Goal: Find specific page/section: Find specific page/section

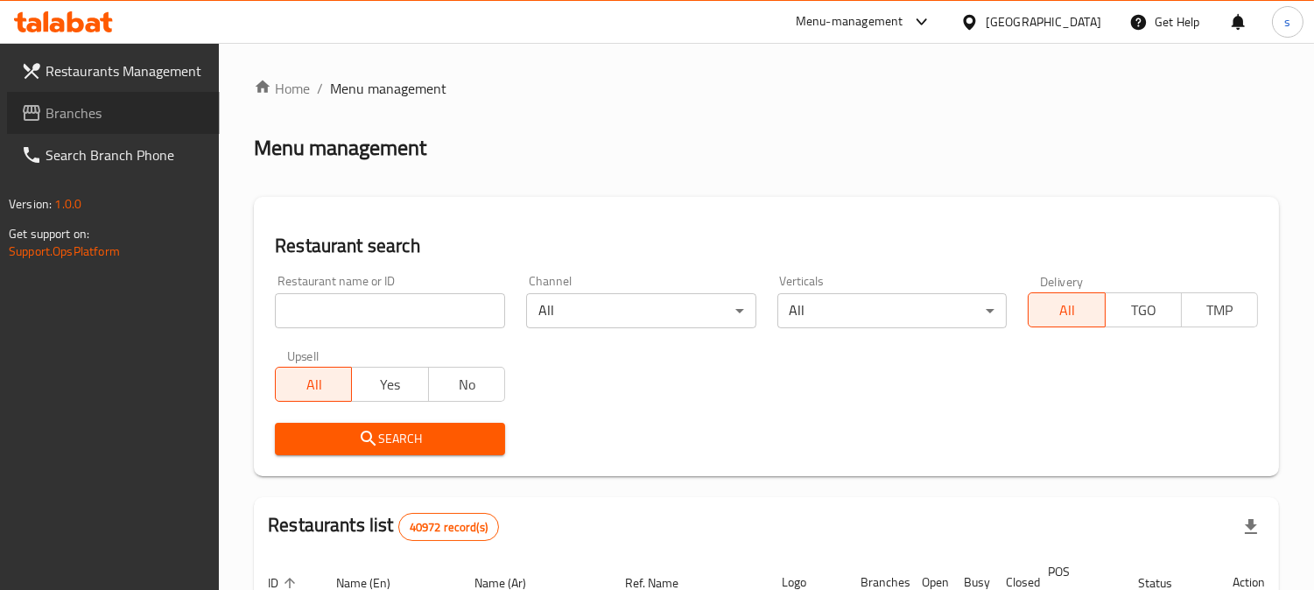
click at [98, 109] on span "Branches" at bounding box center [126, 112] width 160 height 21
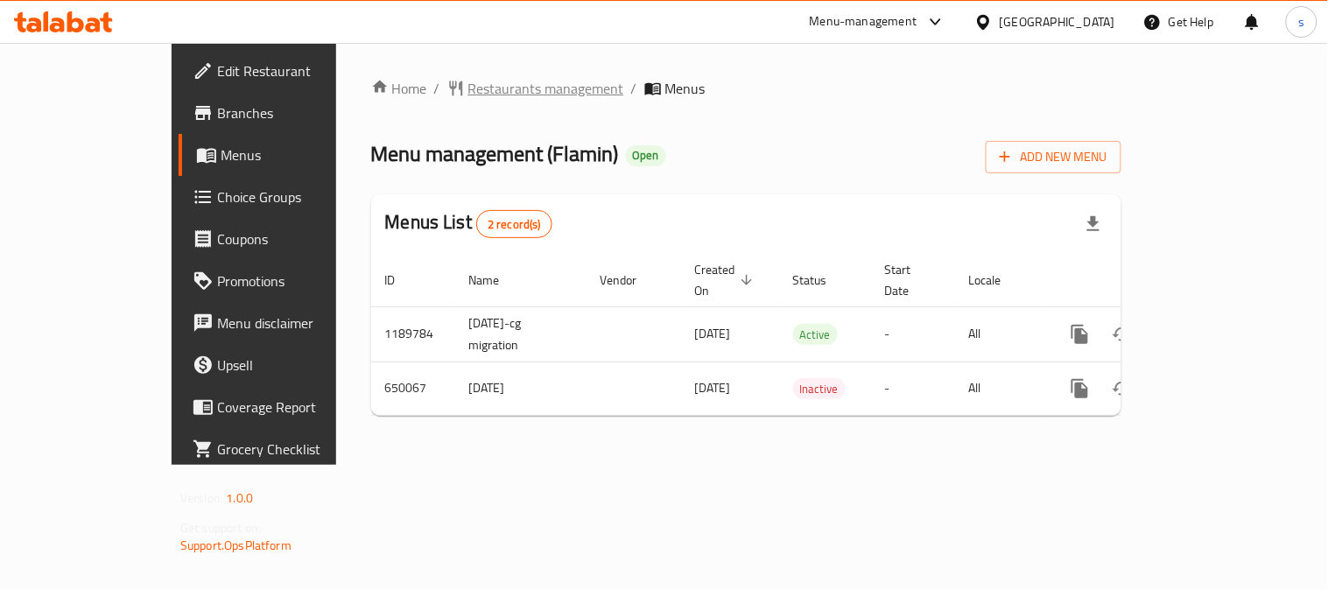
click at [468, 90] on span "Restaurants management" at bounding box center [546, 88] width 156 height 21
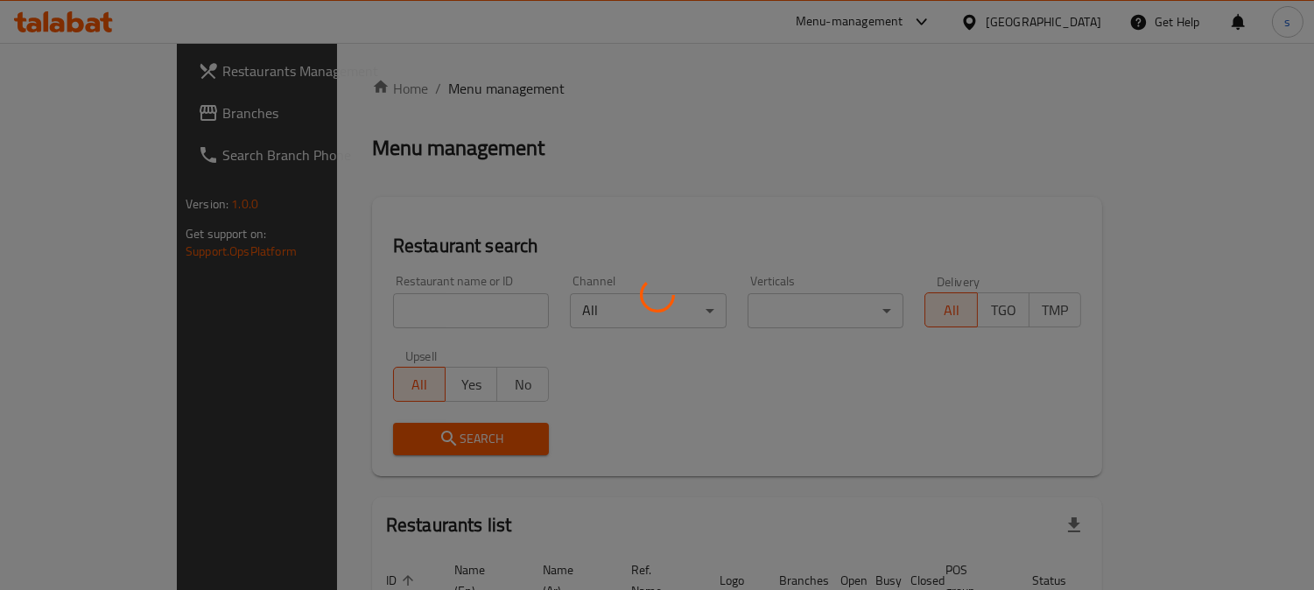
click at [86, 116] on div at bounding box center [657, 295] width 1314 height 590
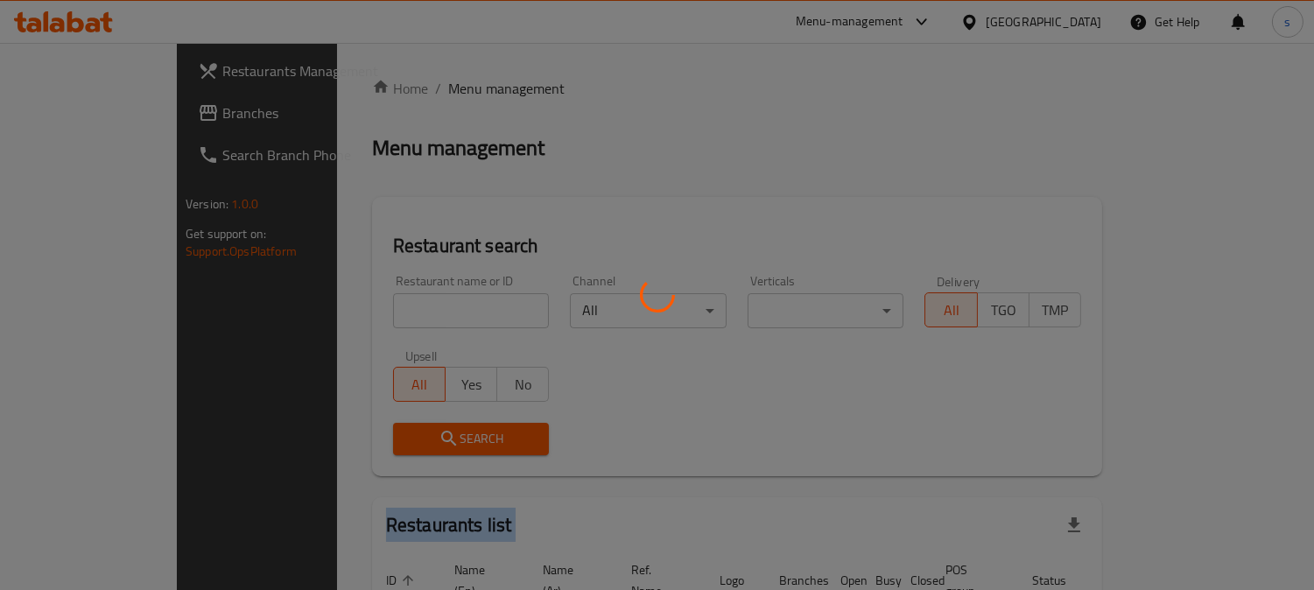
click at [86, 116] on div at bounding box center [657, 295] width 1314 height 590
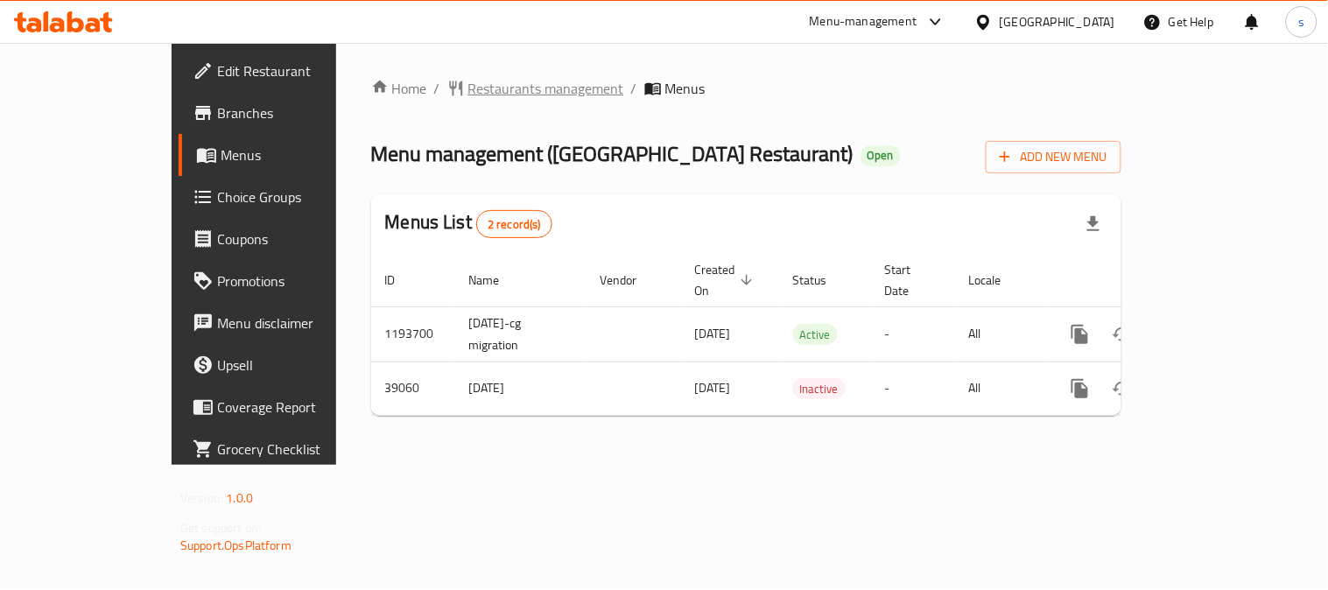
click at [468, 92] on span "Restaurants management" at bounding box center [546, 88] width 156 height 21
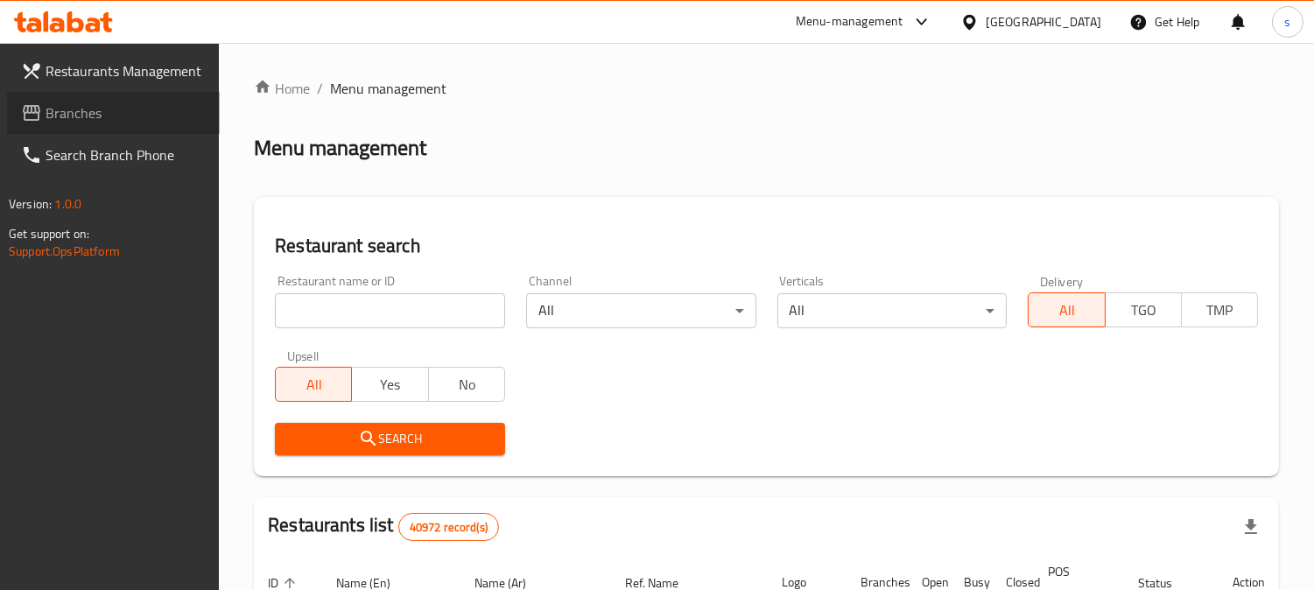
click at [96, 94] on link "Branches" at bounding box center [113, 113] width 213 height 42
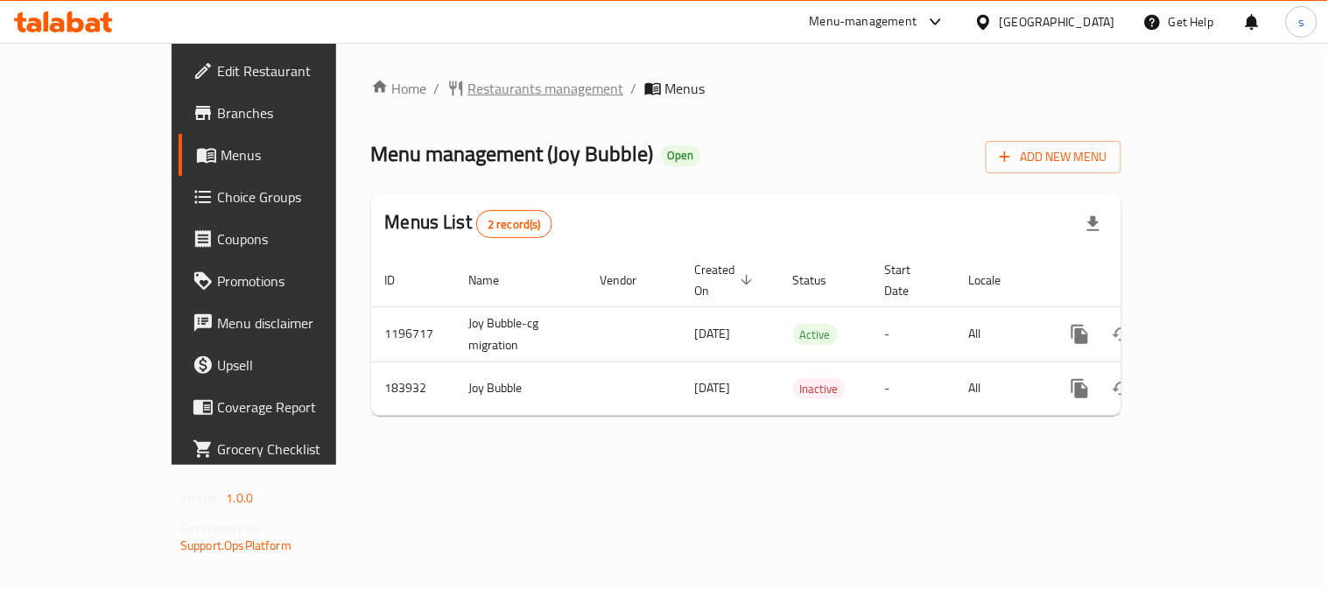
click at [468, 90] on span "Restaurants management" at bounding box center [546, 88] width 156 height 21
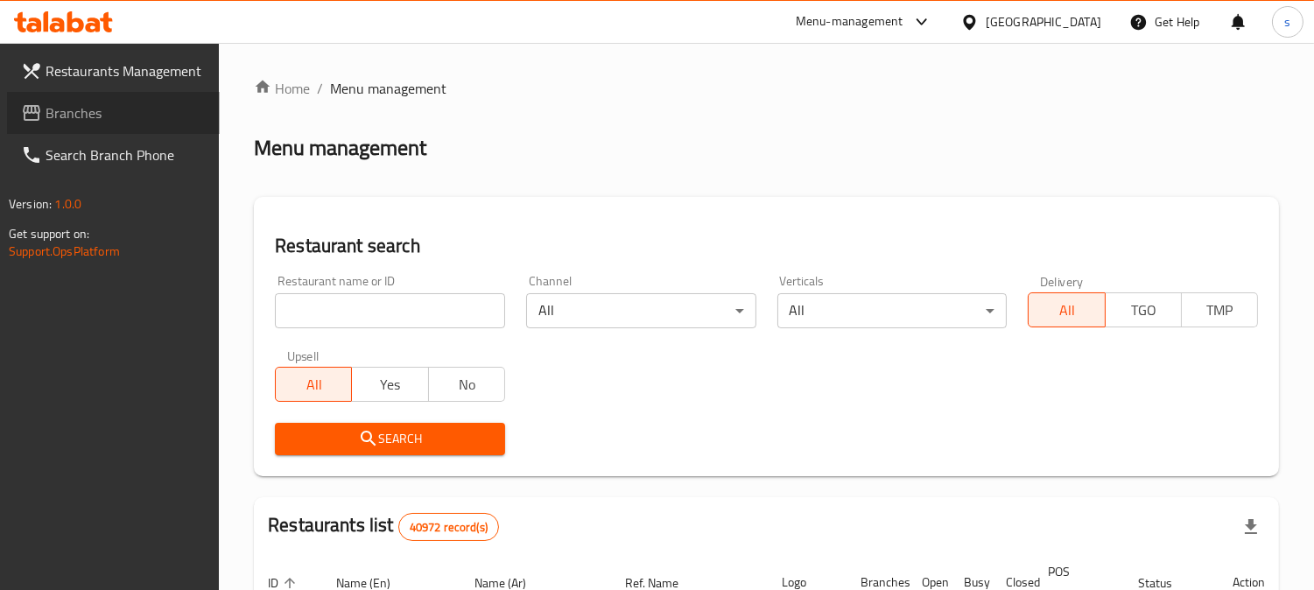
click at [65, 102] on span "Branches" at bounding box center [126, 112] width 160 height 21
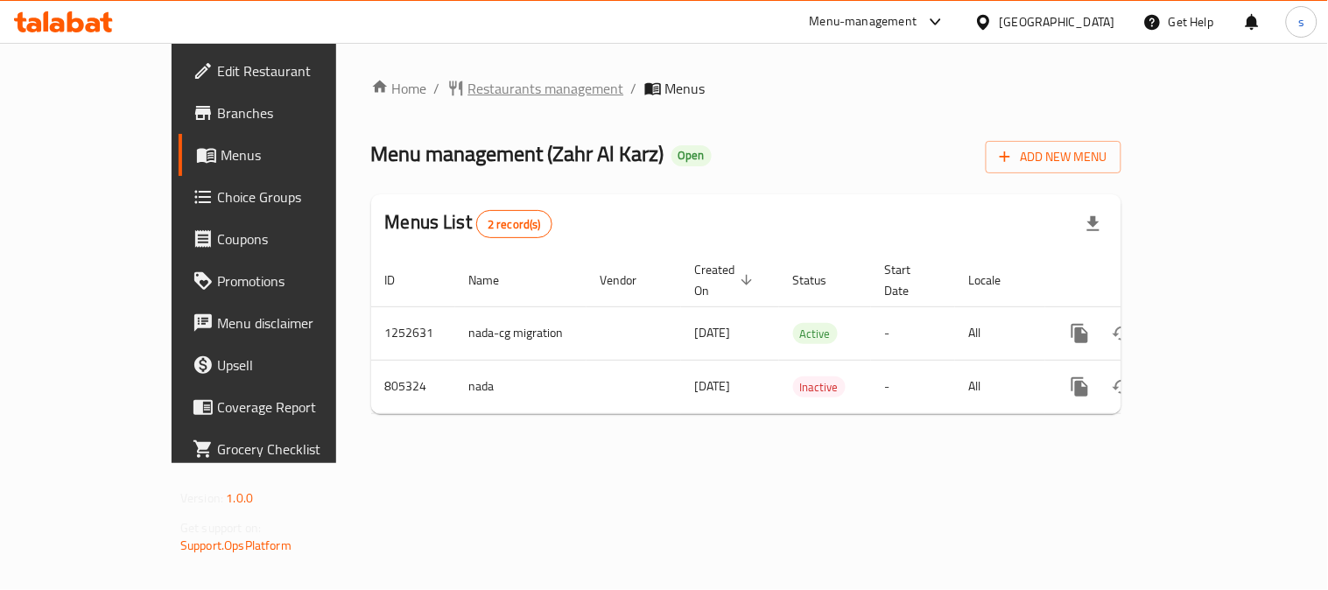
click at [468, 90] on span "Restaurants management" at bounding box center [546, 88] width 156 height 21
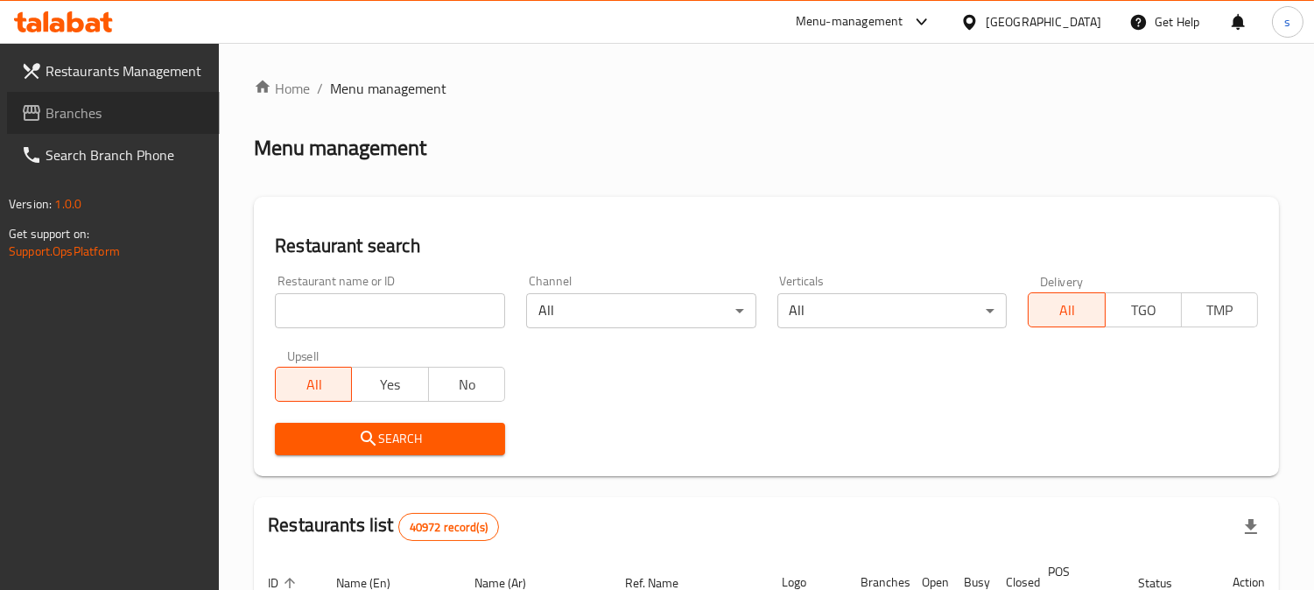
click at [65, 114] on span "Branches" at bounding box center [126, 112] width 160 height 21
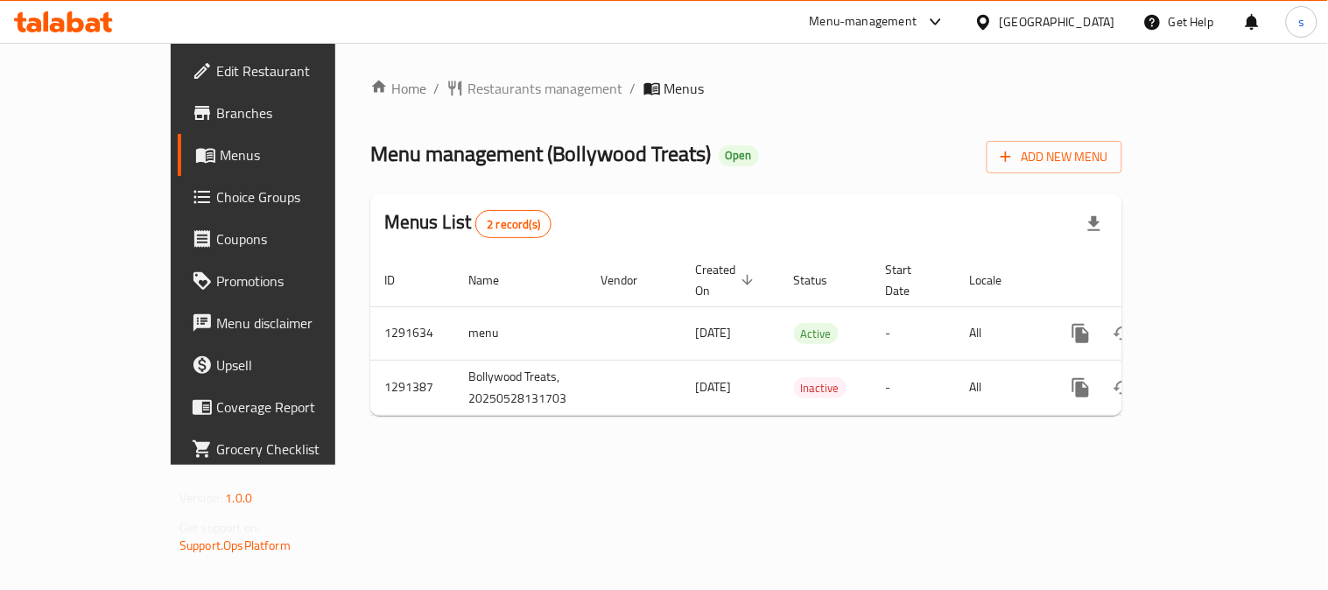
click at [432, 67] on div "Home / Restaurants management / Menus Menu management ( Bollywood Treats ) Open…" at bounding box center [746, 254] width 822 height 422
click at [467, 94] on span "Restaurants management" at bounding box center [545, 88] width 156 height 21
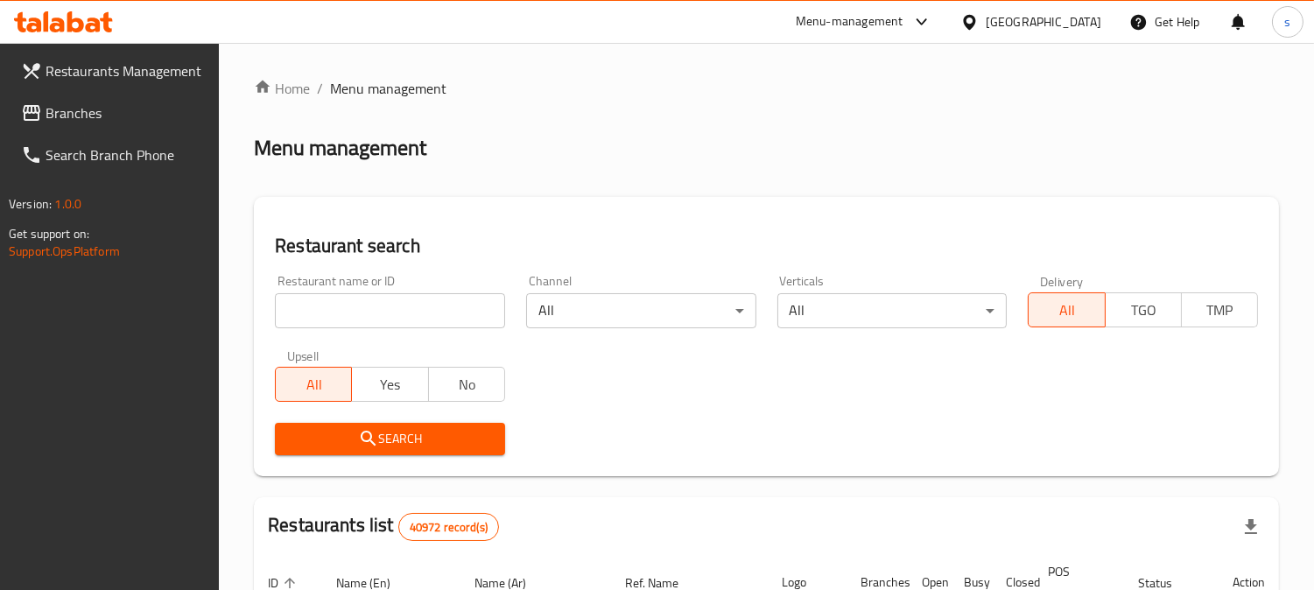
click at [81, 116] on span "Branches" at bounding box center [126, 112] width 160 height 21
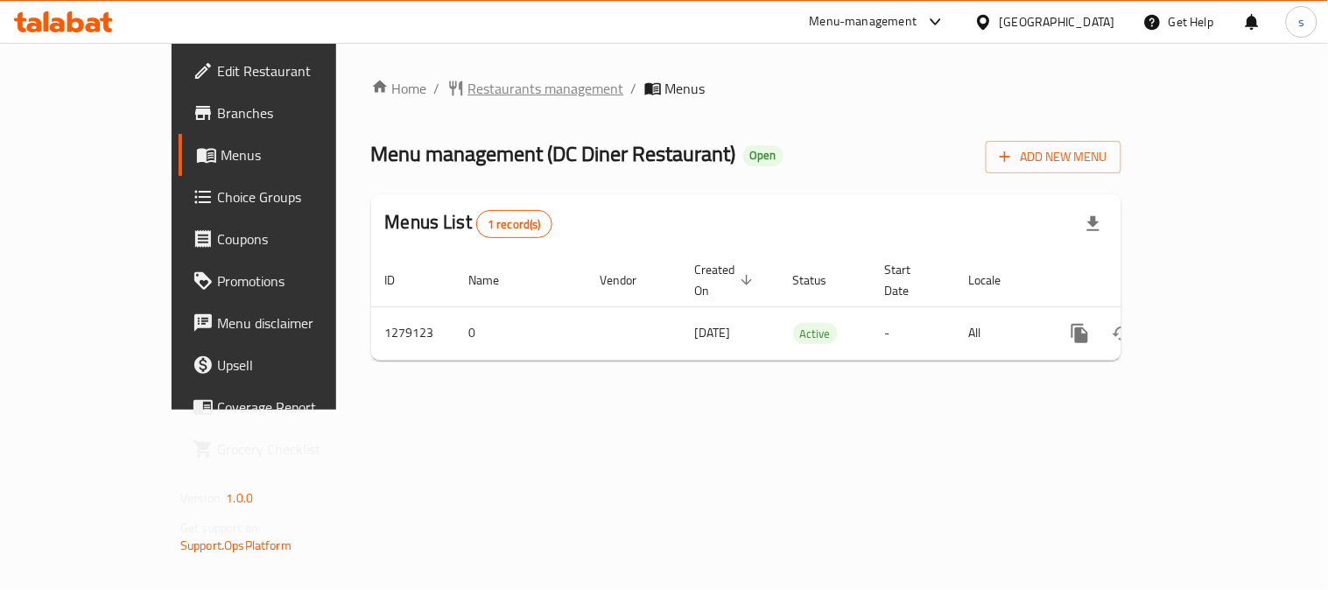
click at [468, 79] on span "Restaurants management" at bounding box center [546, 88] width 156 height 21
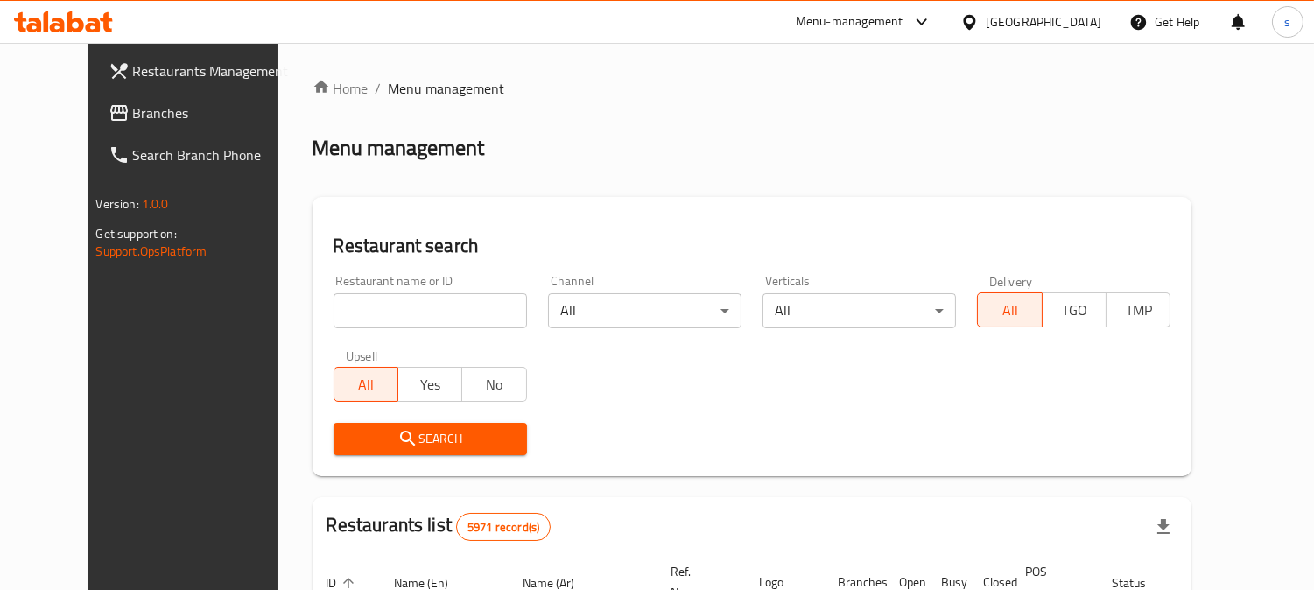
click at [133, 116] on span "Branches" at bounding box center [213, 112] width 160 height 21
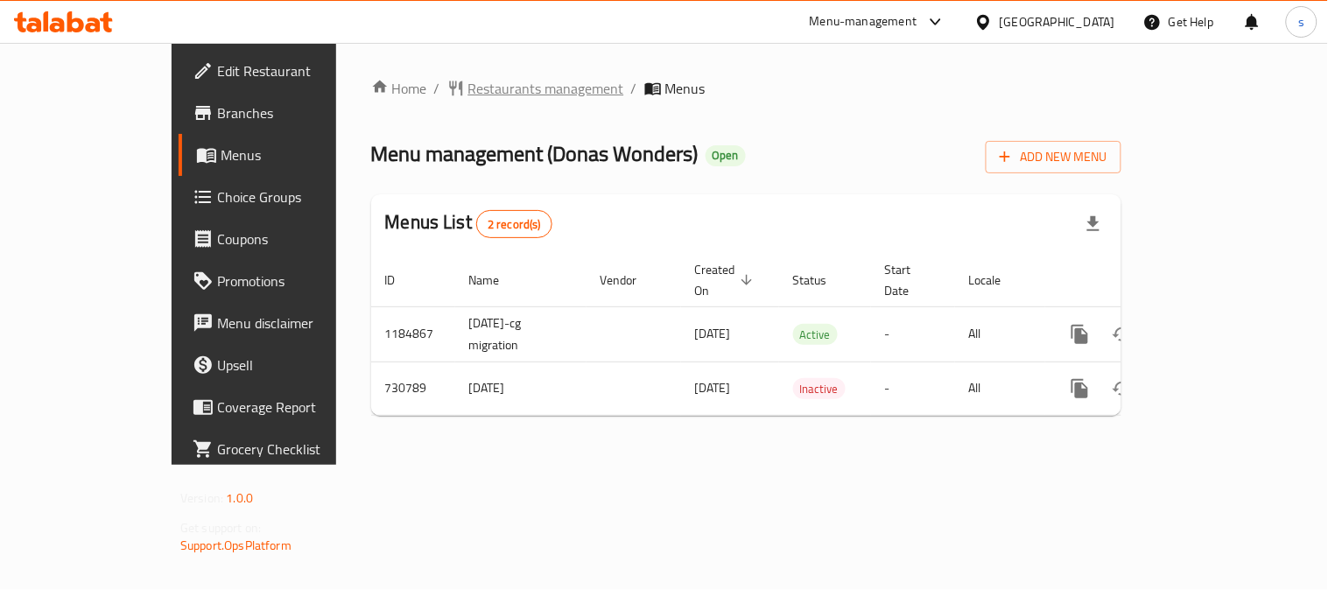
click at [468, 94] on span "Restaurants management" at bounding box center [546, 88] width 156 height 21
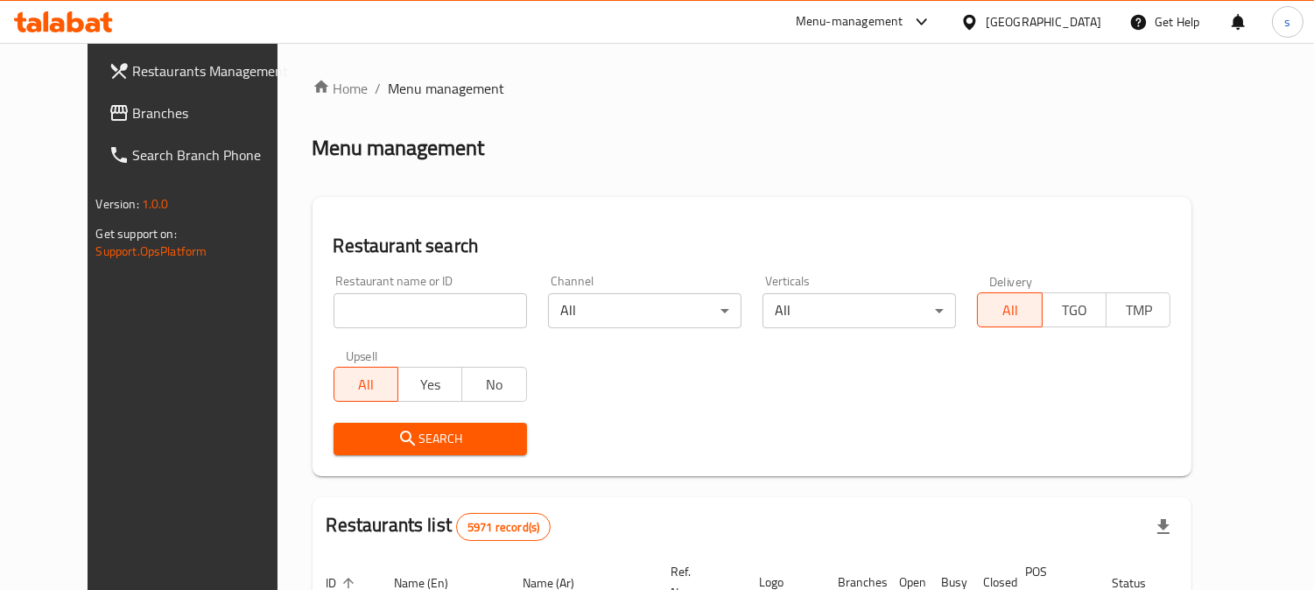
click at [133, 108] on span "Branches" at bounding box center [213, 112] width 160 height 21
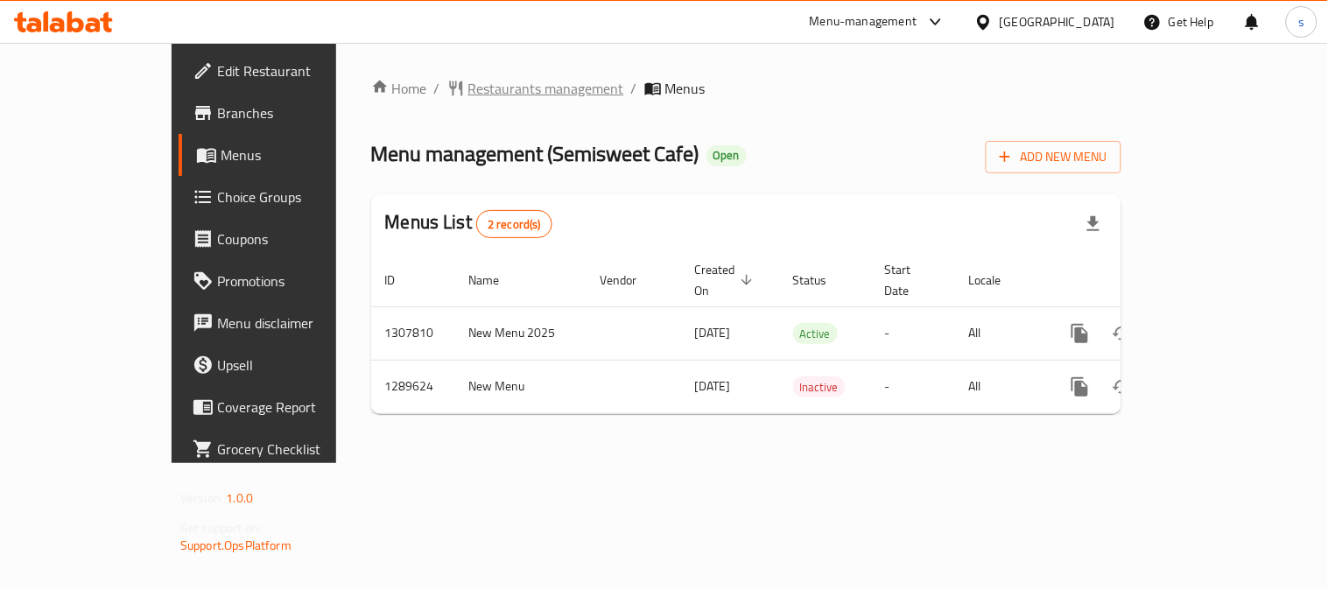
click at [486, 94] on span "Restaurants management" at bounding box center [546, 88] width 156 height 21
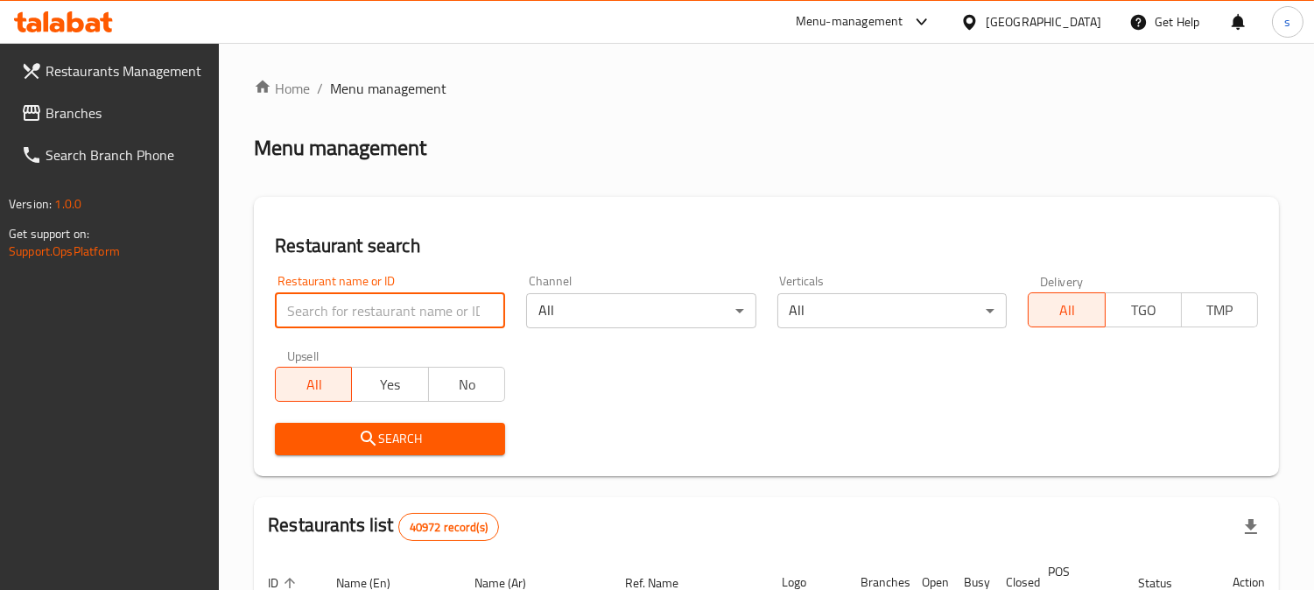
click at [302, 301] on input "search" at bounding box center [390, 310] width 230 height 35
paste input "697771"
type input "697771"
click button "Search" at bounding box center [390, 439] width 230 height 32
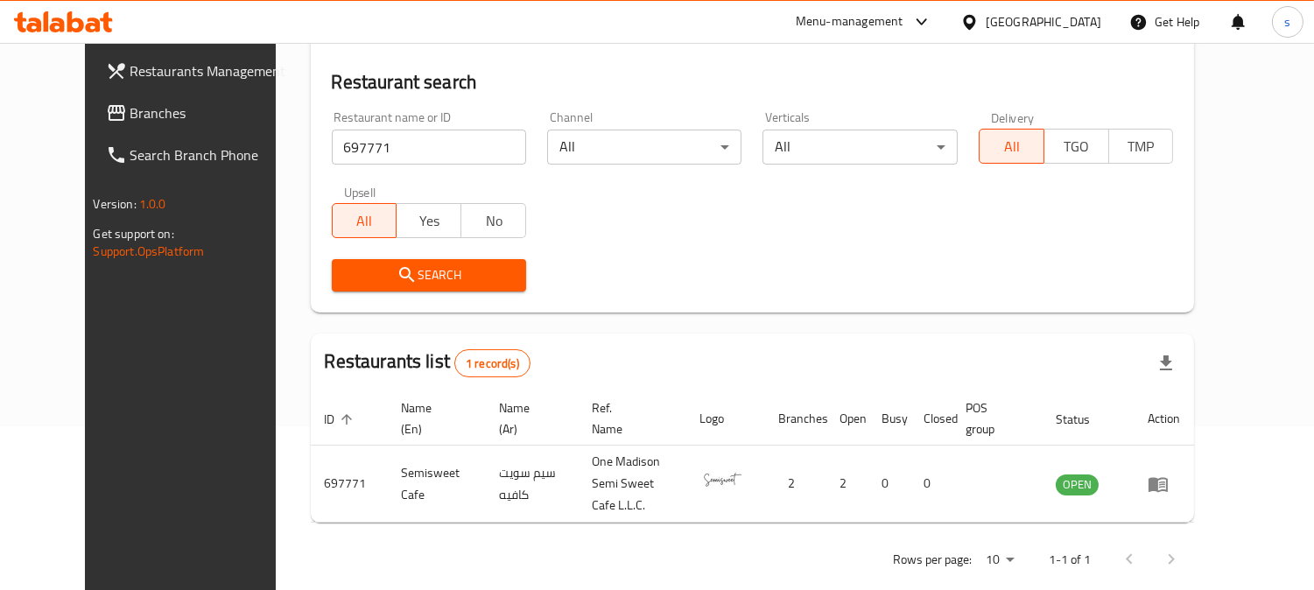
scroll to position [176, 0]
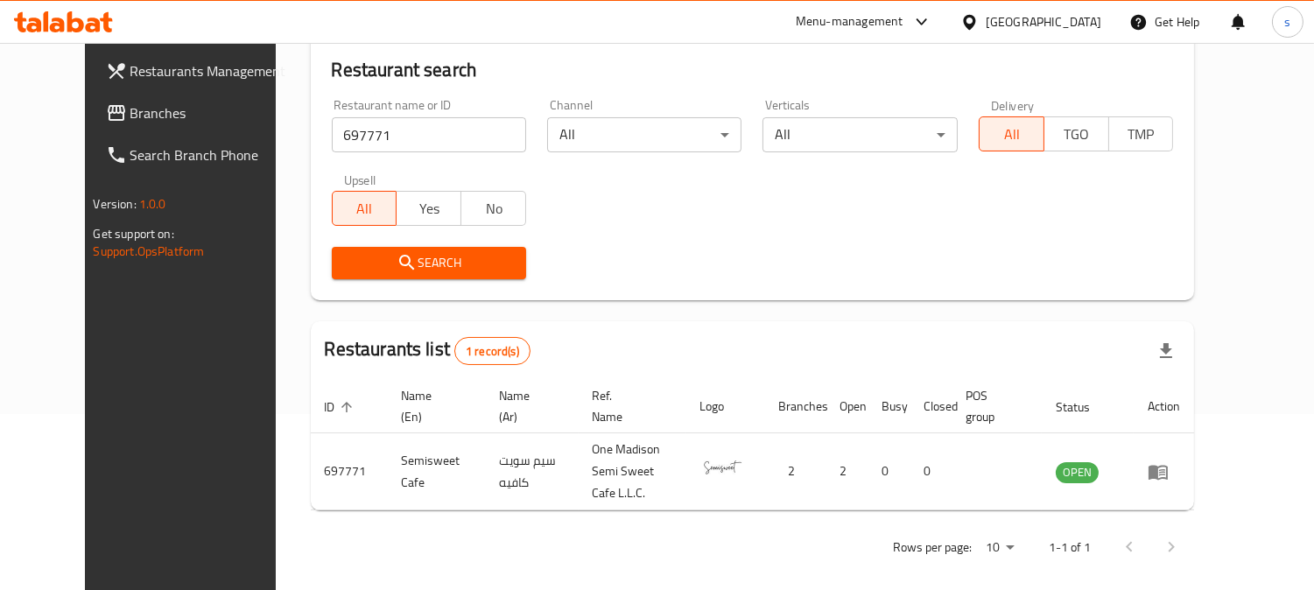
click at [130, 109] on span "Branches" at bounding box center [210, 112] width 160 height 21
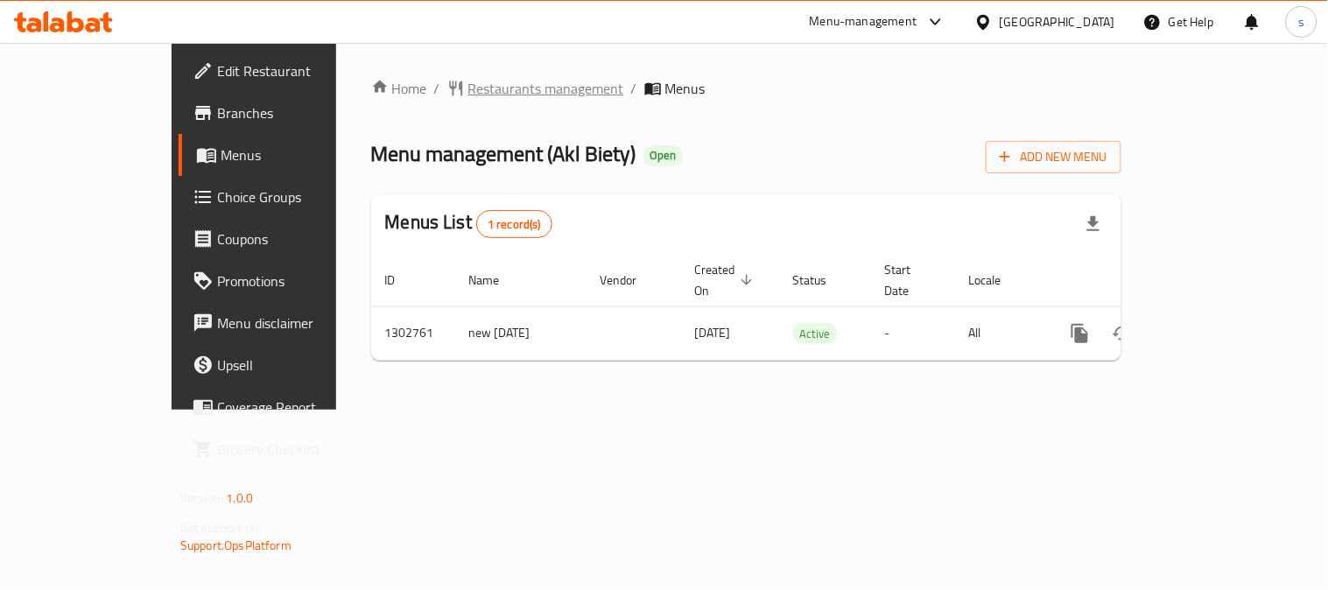
click at [468, 90] on span "Restaurants management" at bounding box center [546, 88] width 156 height 21
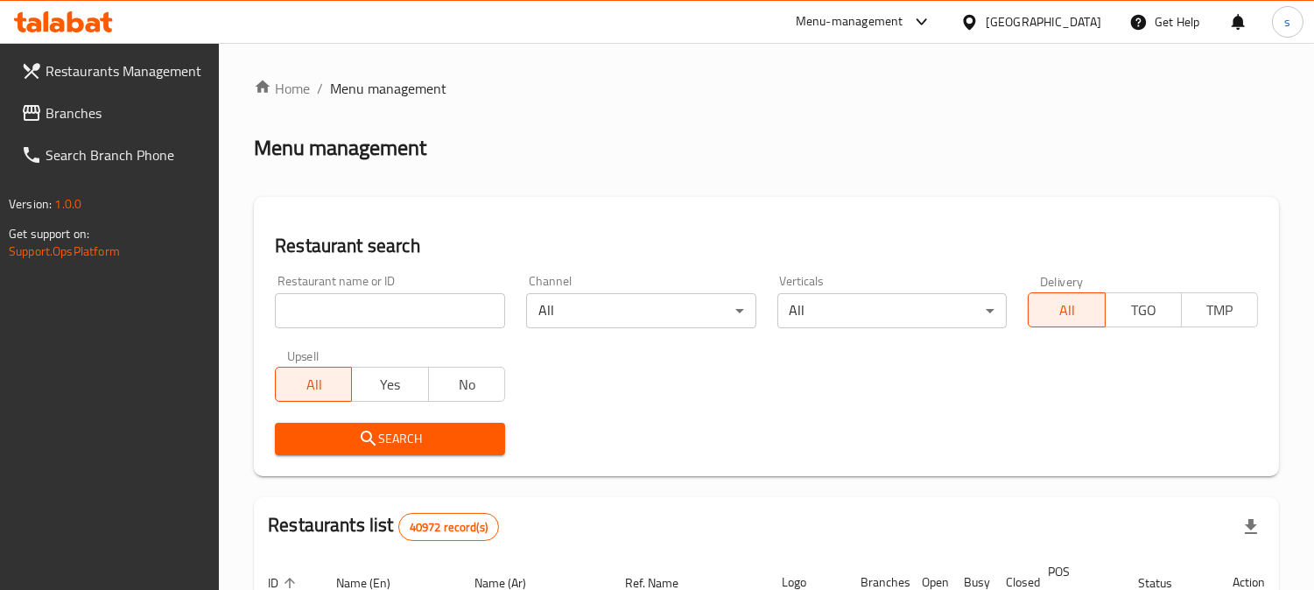
click at [354, 306] on input "search" at bounding box center [390, 310] width 230 height 35
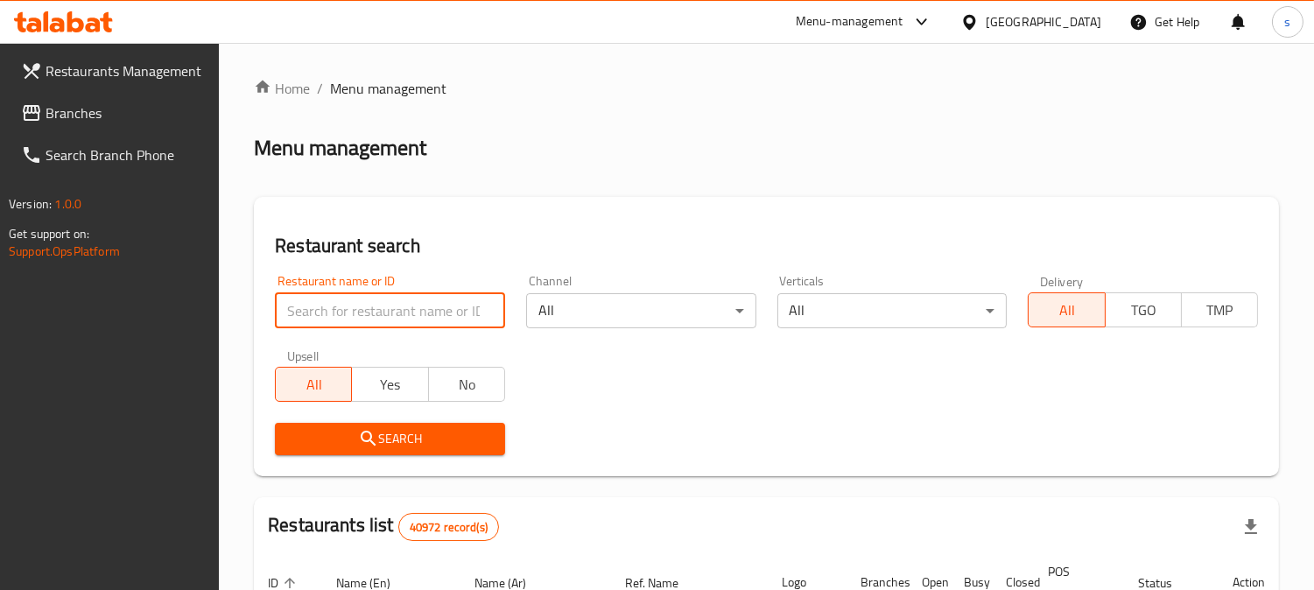
paste input "702314"
type input "702314"
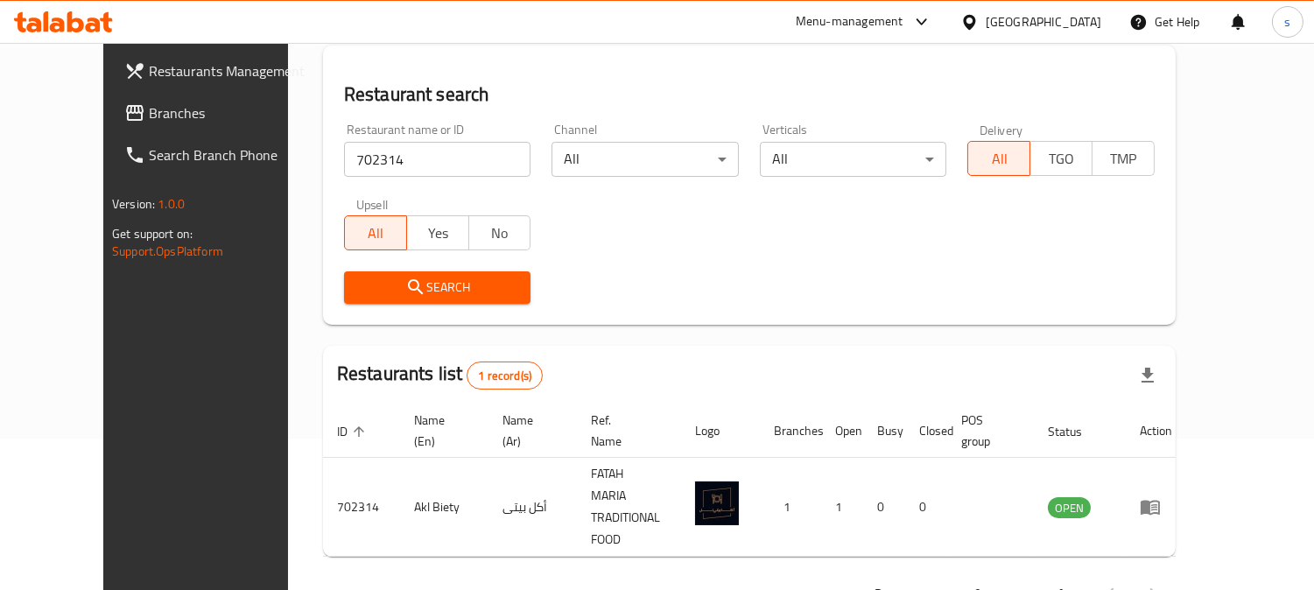
scroll to position [176, 0]
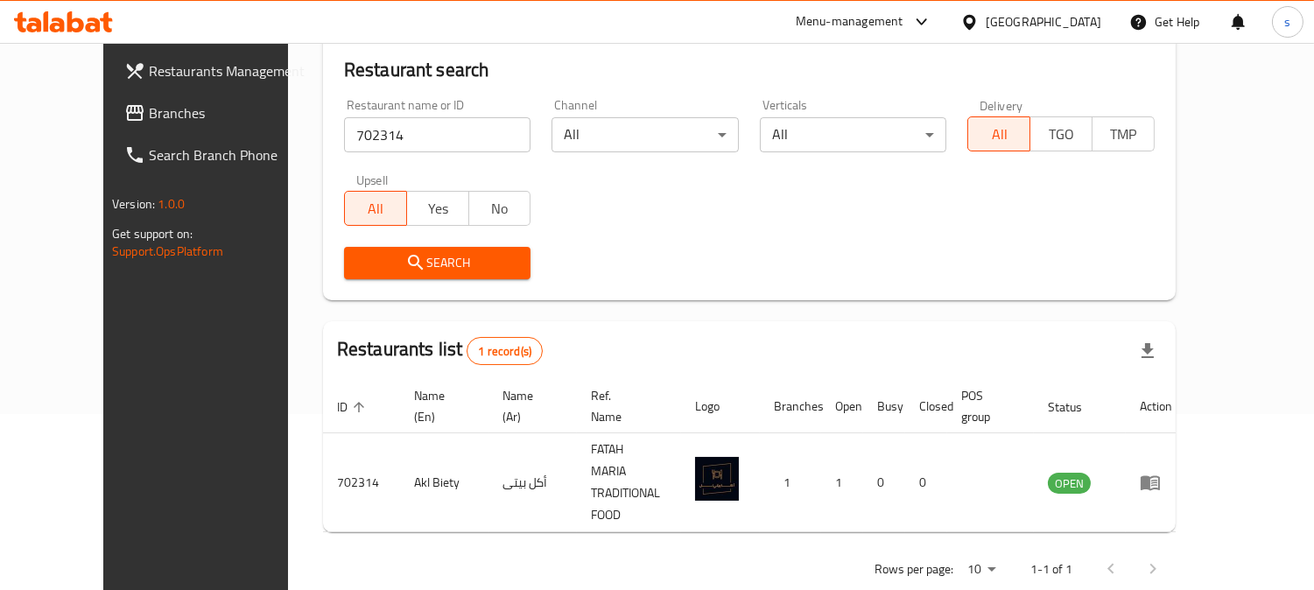
click at [149, 116] on span "Branches" at bounding box center [229, 112] width 160 height 21
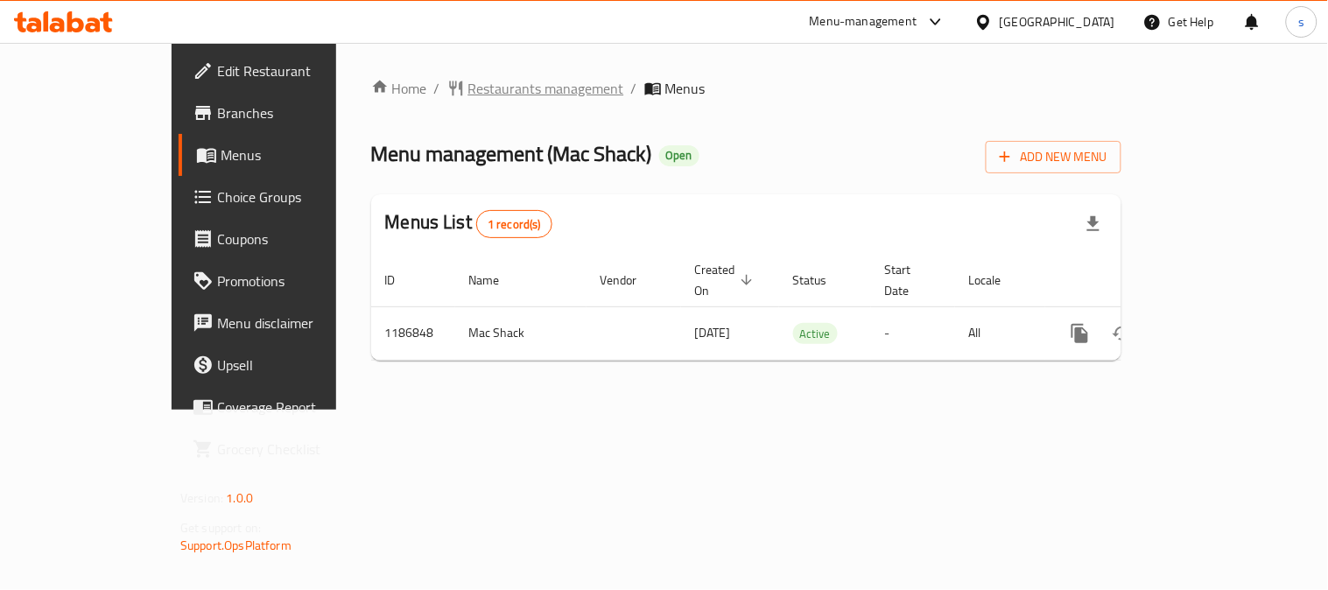
click at [468, 89] on span "Restaurants management" at bounding box center [546, 88] width 156 height 21
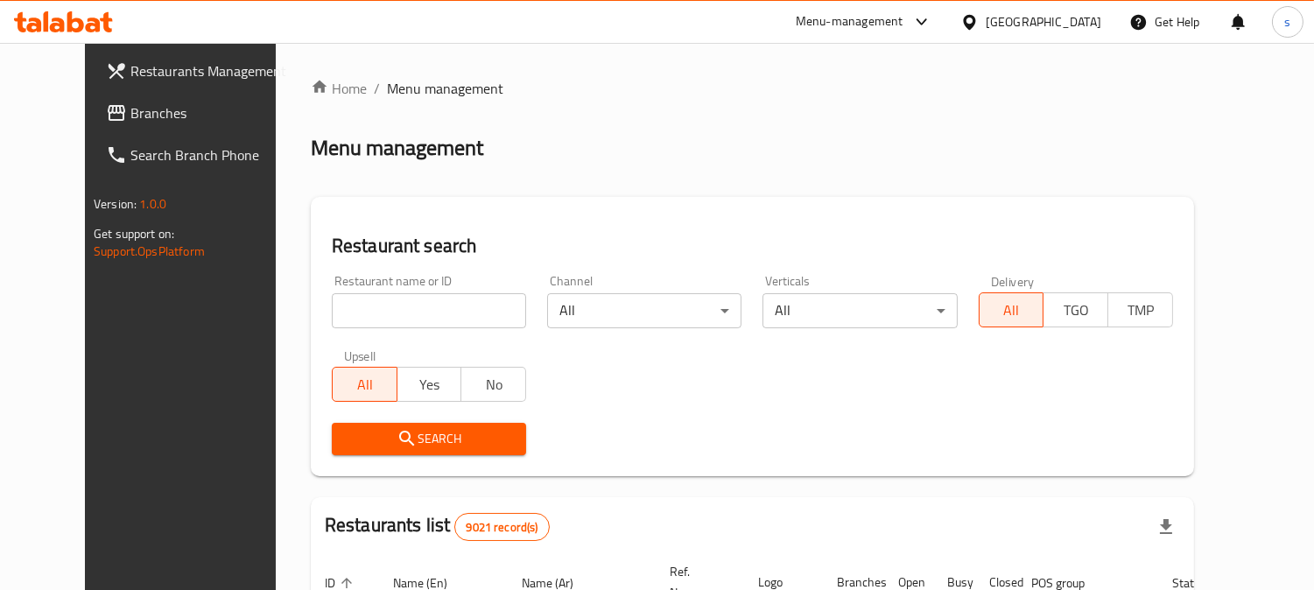
click at [366, 305] on input "search" at bounding box center [429, 310] width 194 height 35
paste input "666841"
type input "666841"
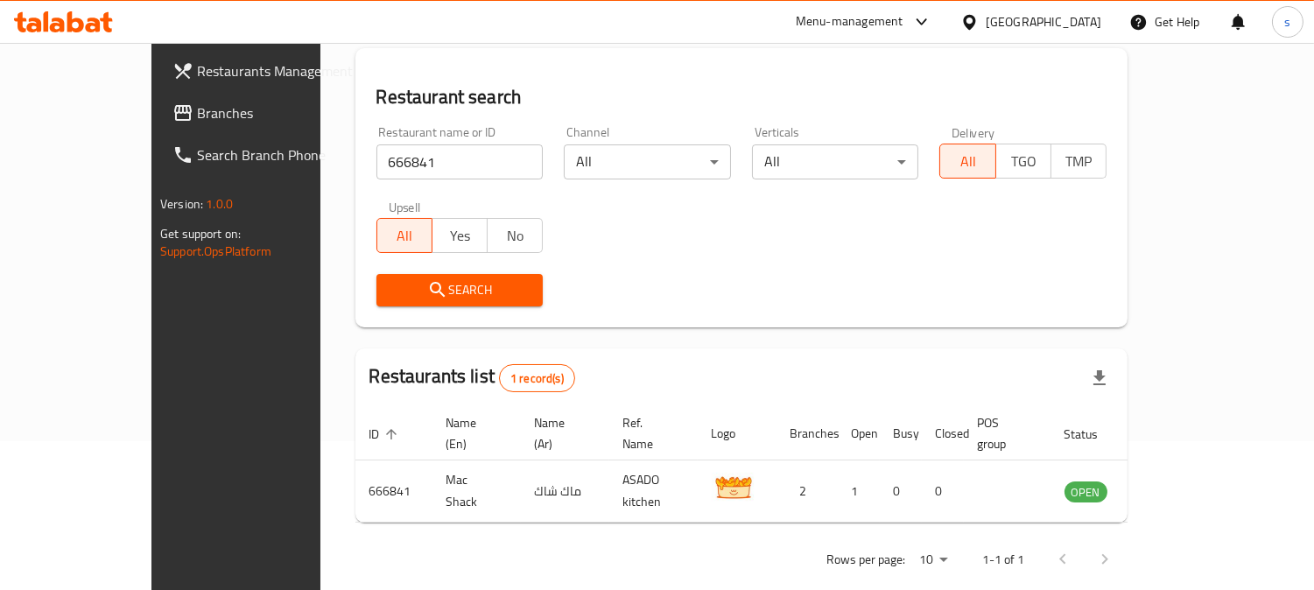
scroll to position [156, 0]
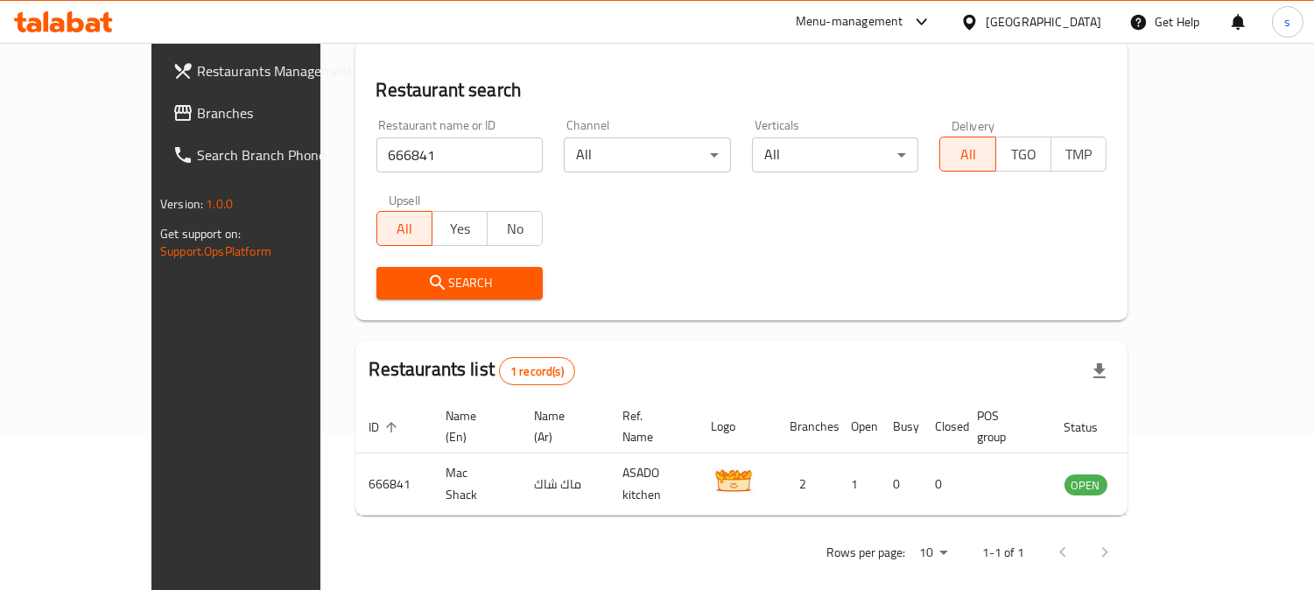
click at [158, 132] on link "Branches" at bounding box center [264, 113] width 213 height 42
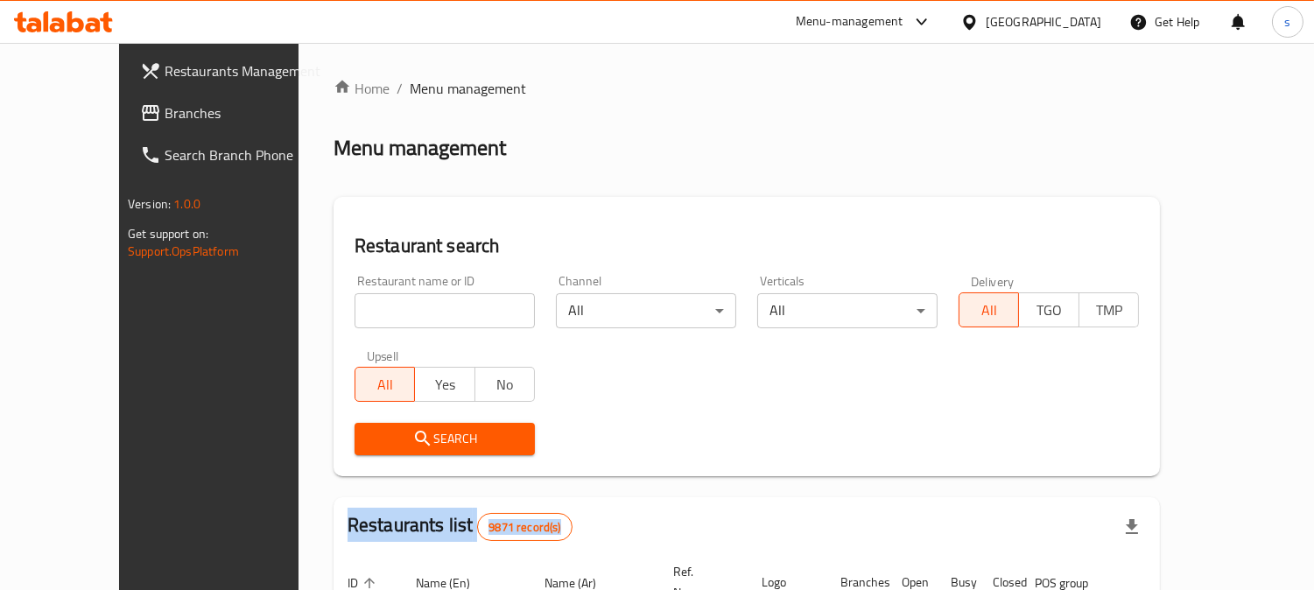
click at [165, 116] on span "Branches" at bounding box center [245, 112] width 160 height 21
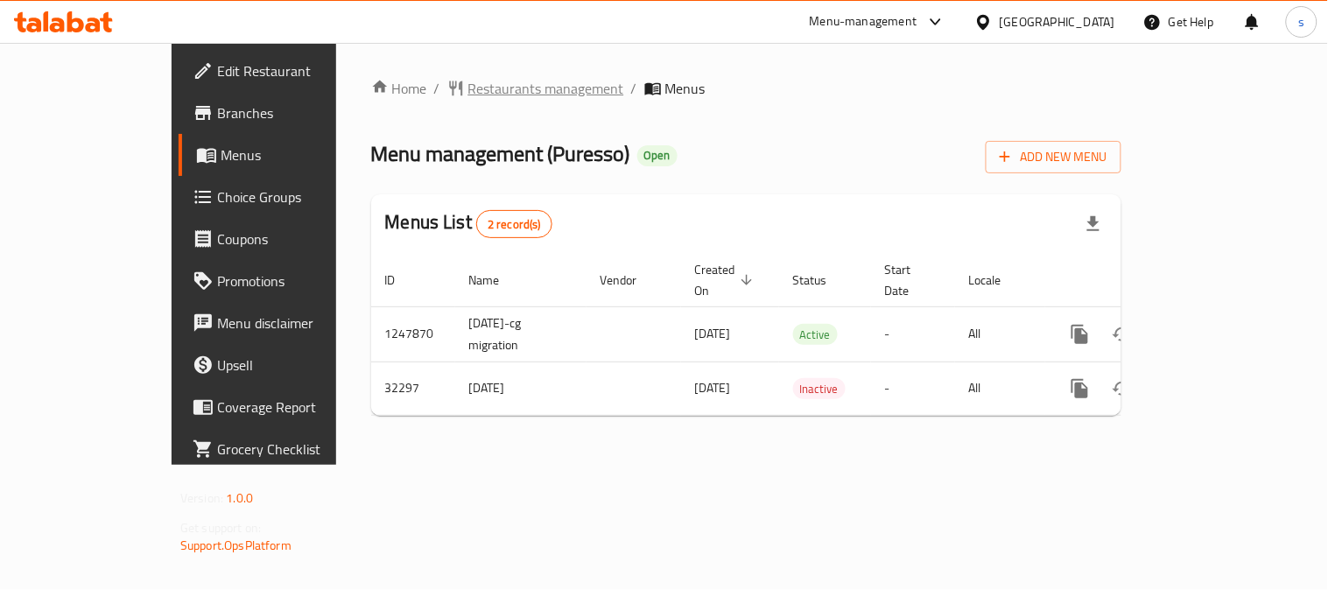
click at [468, 92] on span "Restaurants management" at bounding box center [546, 88] width 156 height 21
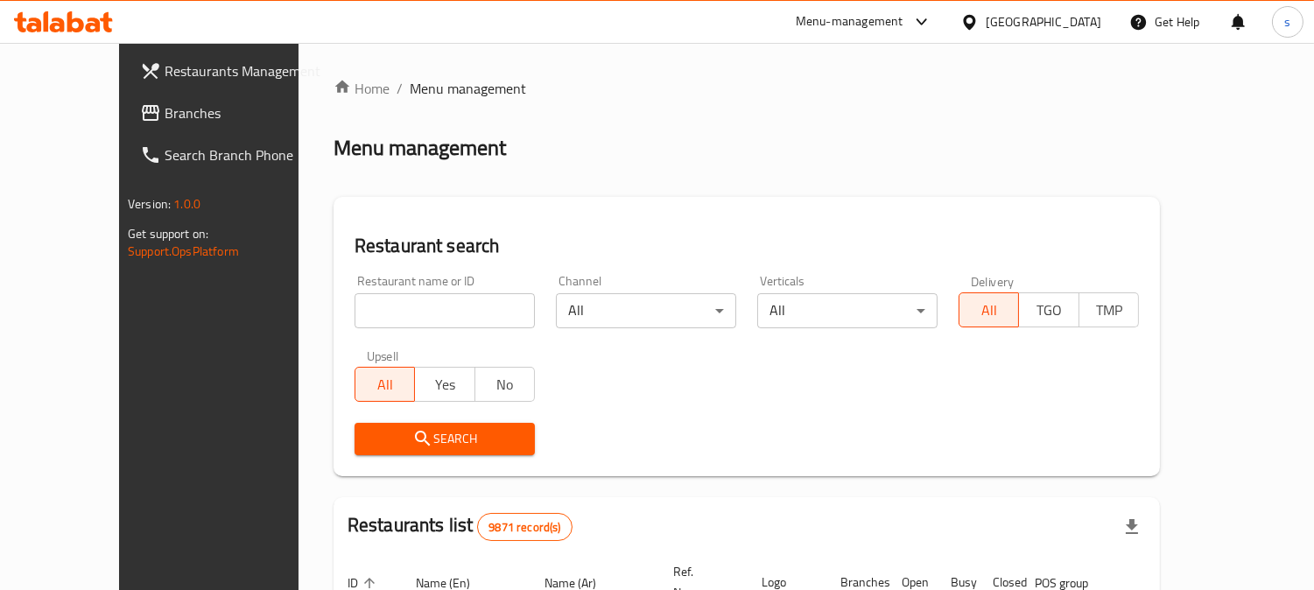
click at [354, 318] on input "search" at bounding box center [444, 310] width 180 height 35
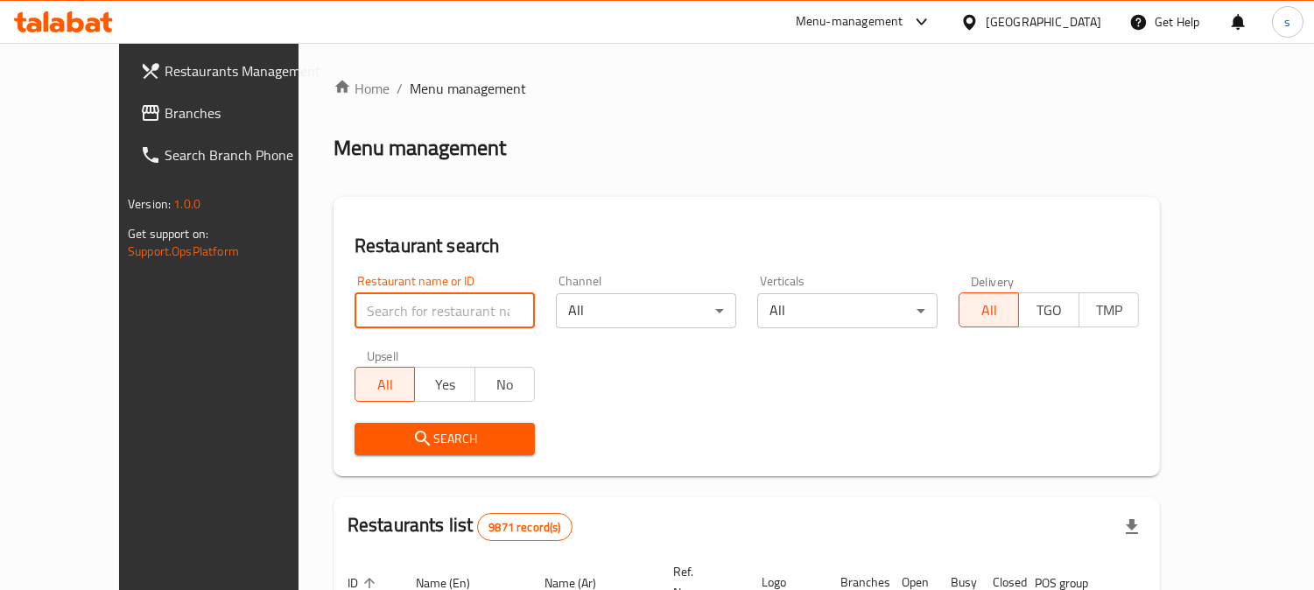
paste input "16525"
type input "16525"
click button "Search" at bounding box center [444, 439] width 180 height 32
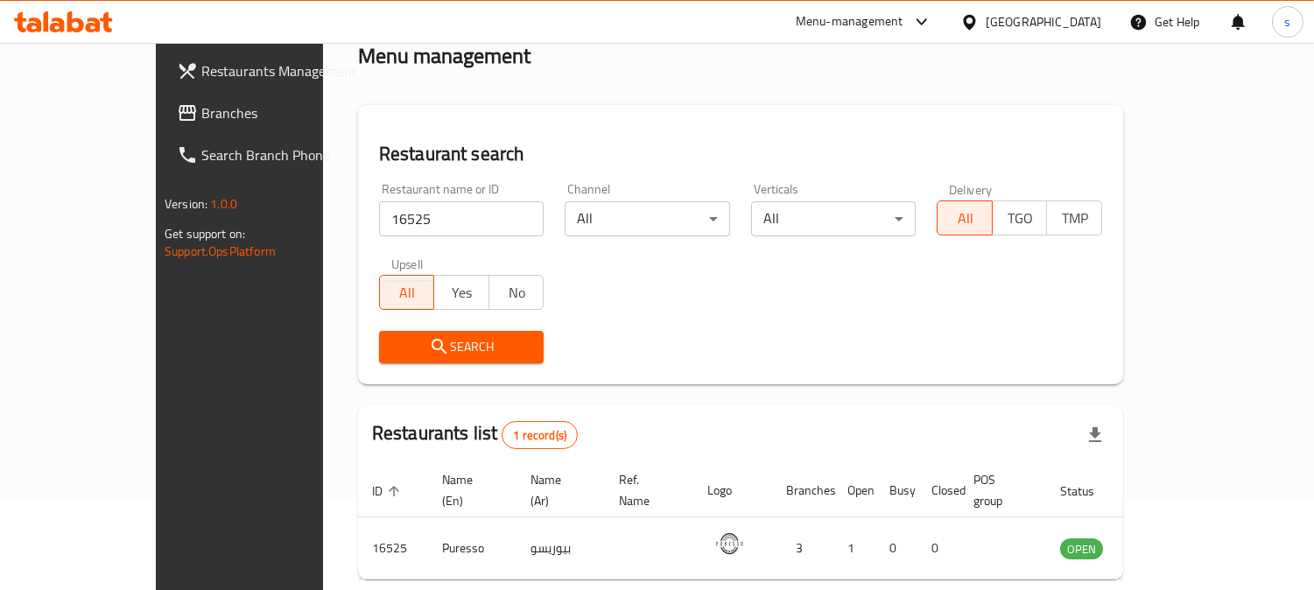
scroll to position [156, 0]
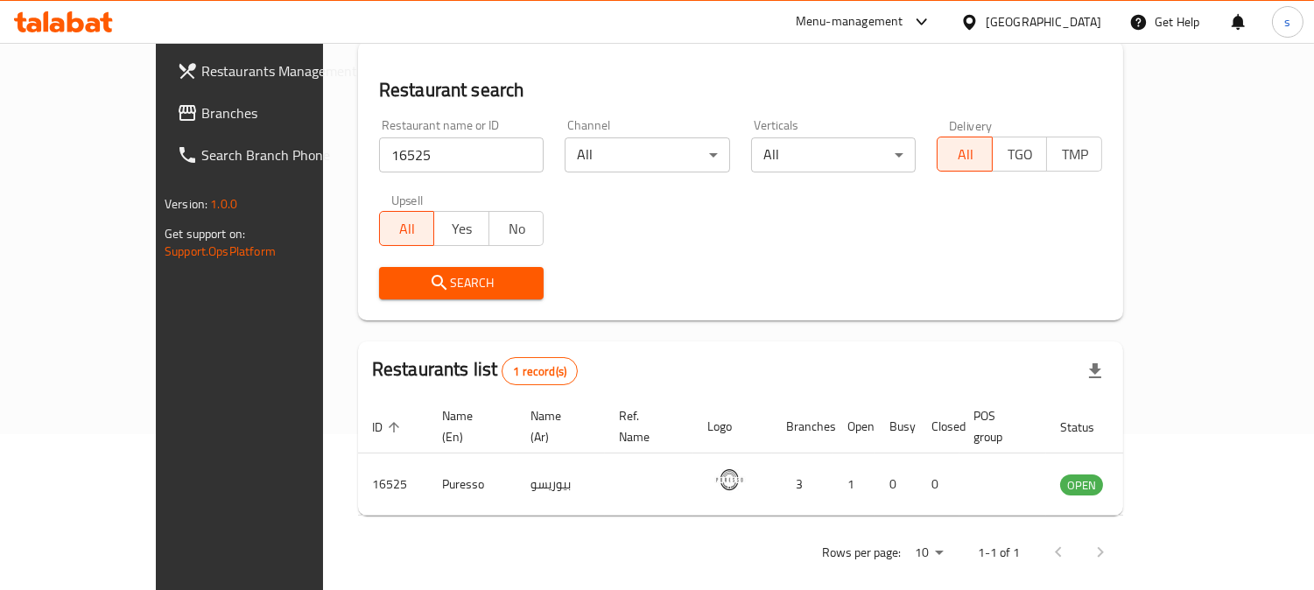
drag, startPoint x: 83, startPoint y: 118, endPoint x: 18, endPoint y: 119, distance: 65.6
click at [201, 118] on span "Branches" at bounding box center [281, 112] width 160 height 21
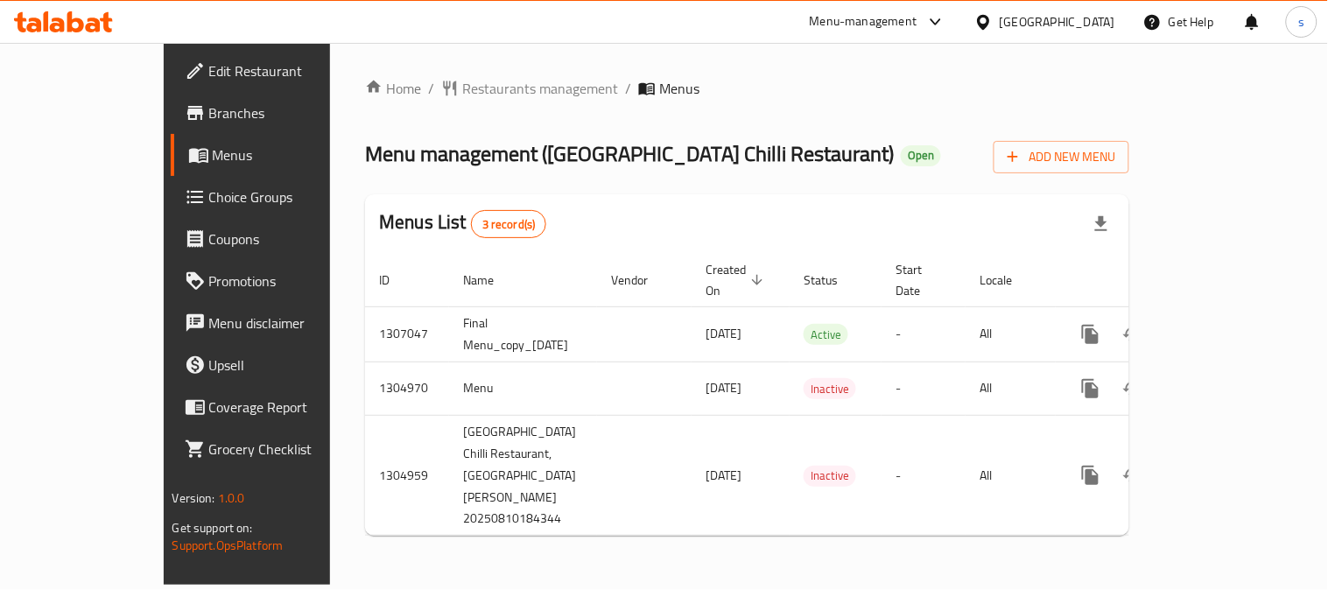
click at [439, 108] on div "Home / Restaurants management / Menus Menu management ( Mumbai Chilli Restauran…" at bounding box center [747, 314] width 764 height 472
click at [462, 80] on span "Restaurants management" at bounding box center [540, 88] width 156 height 21
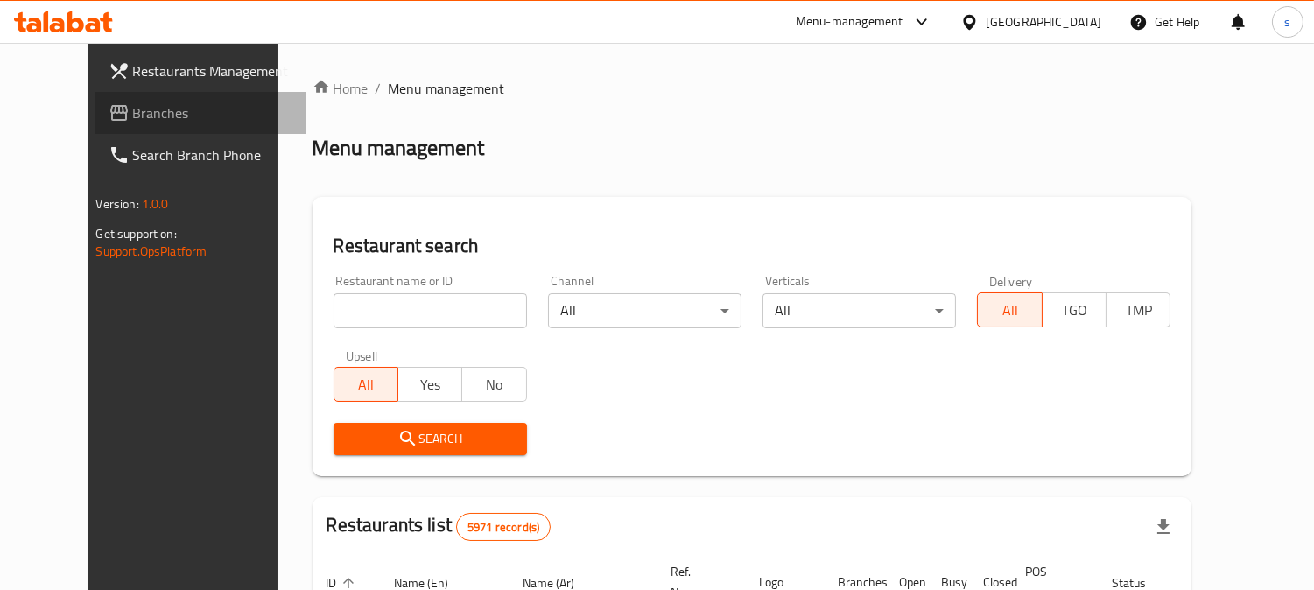
click at [133, 116] on span "Branches" at bounding box center [213, 112] width 160 height 21
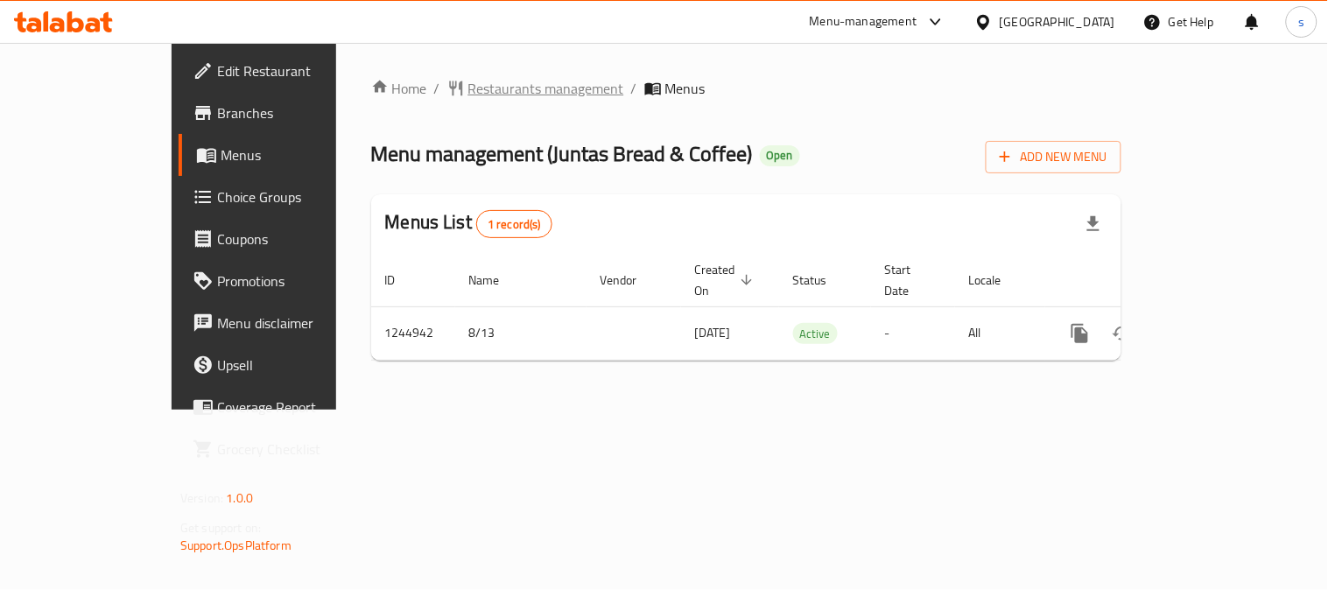
click at [468, 99] on span "Restaurants management" at bounding box center [546, 88] width 156 height 21
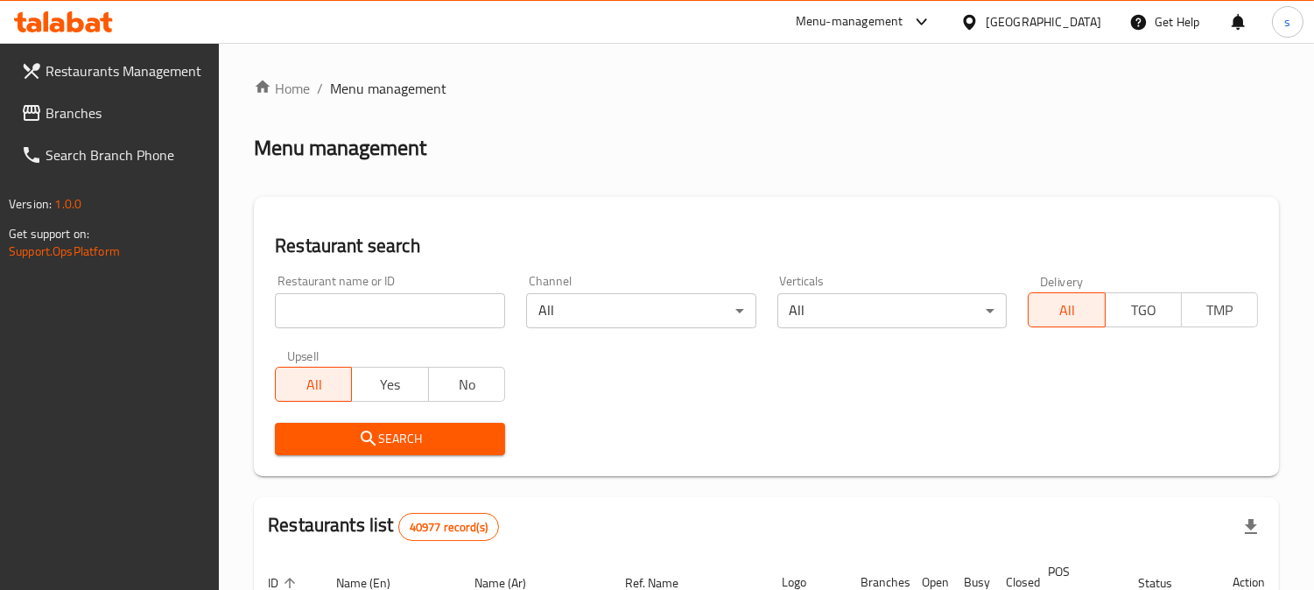
click at [72, 121] on span "Branches" at bounding box center [126, 112] width 160 height 21
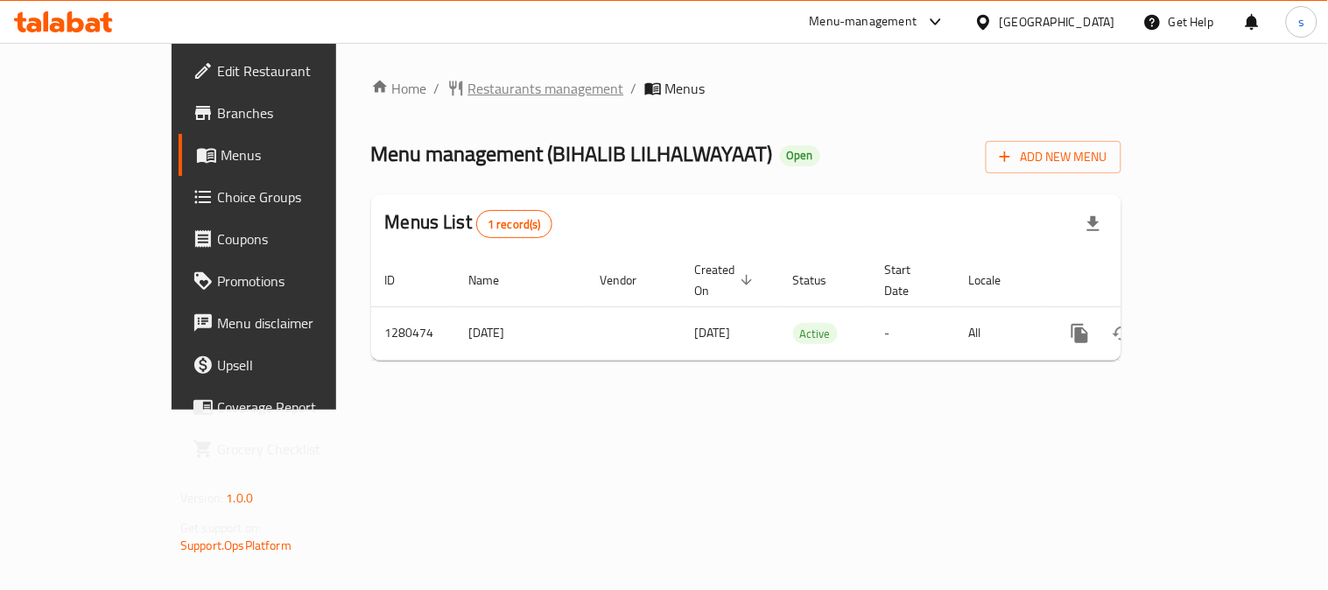
click at [468, 91] on span "Restaurants management" at bounding box center [546, 88] width 156 height 21
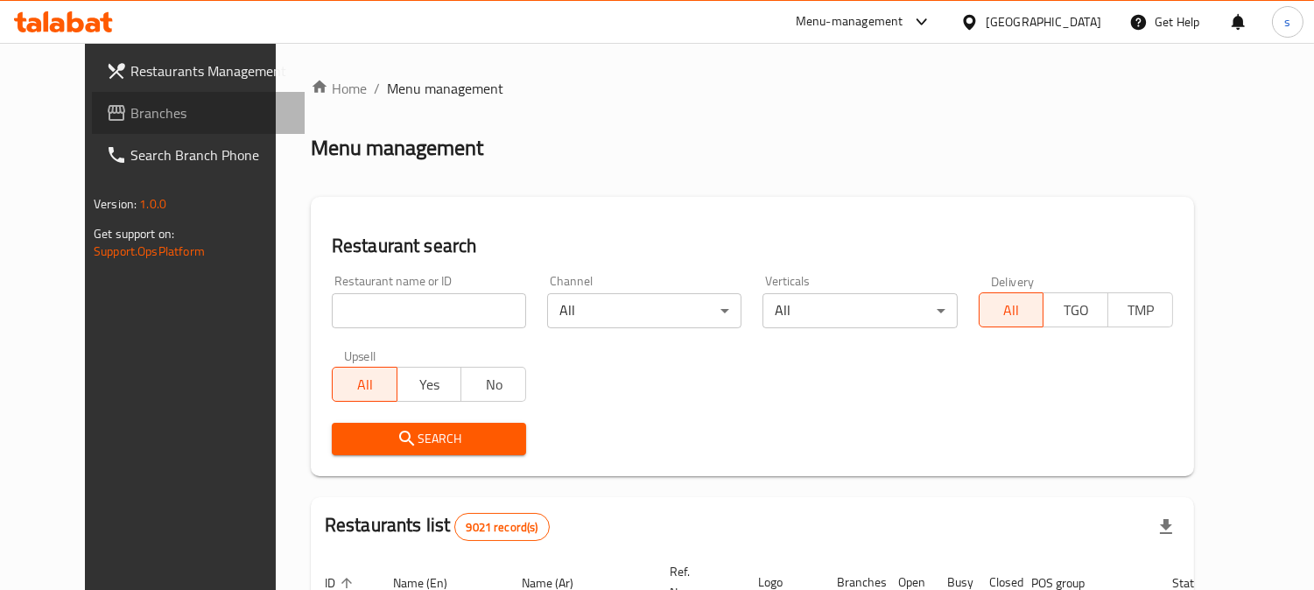
click at [130, 108] on span "Branches" at bounding box center [210, 112] width 160 height 21
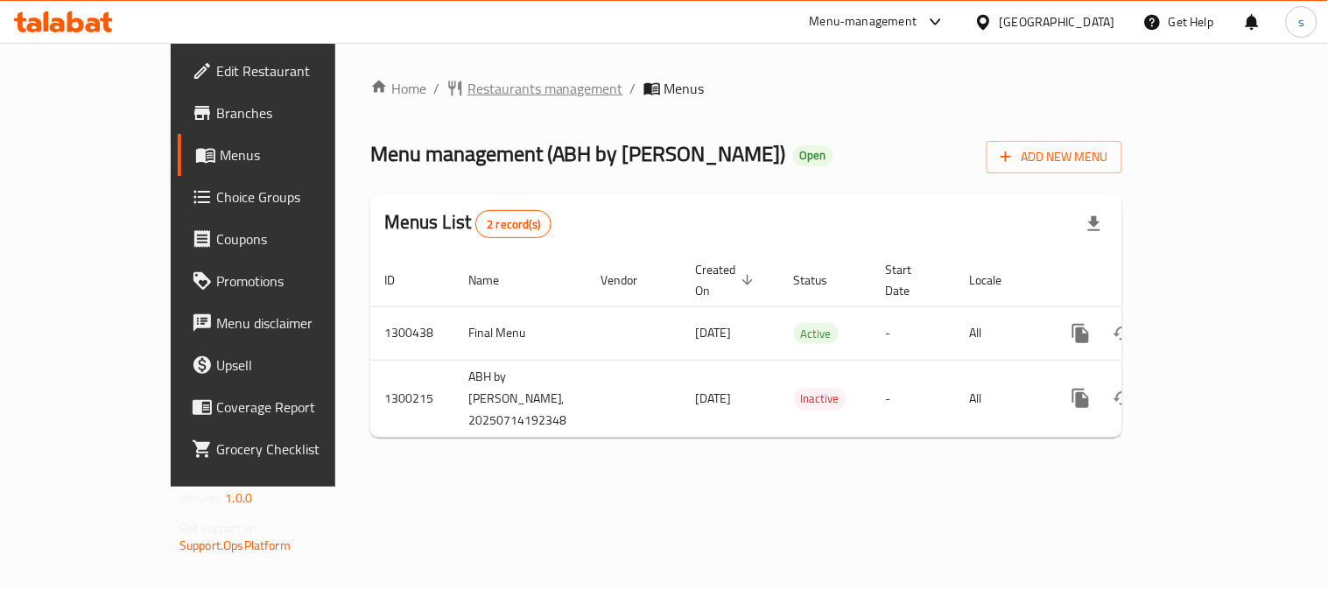
click at [467, 83] on span "Restaurants management" at bounding box center [545, 88] width 156 height 21
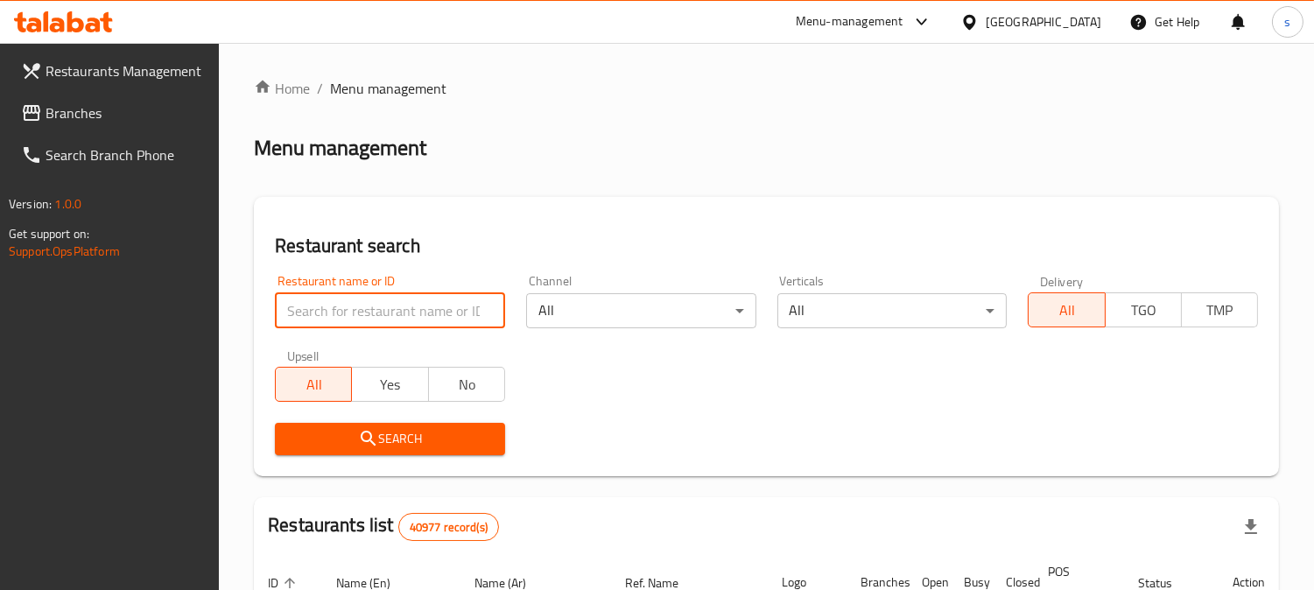
click at [360, 311] on input "search" at bounding box center [390, 310] width 230 height 35
paste input "701705"
type input "701705"
click button "Search" at bounding box center [390, 439] width 230 height 32
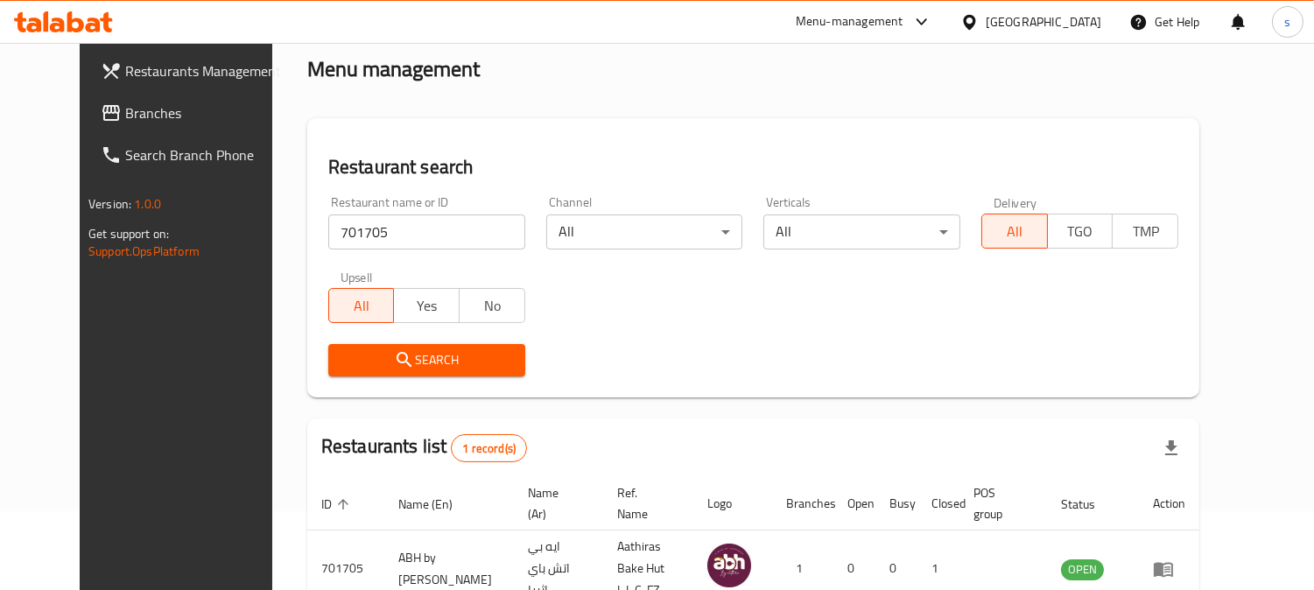
scroll to position [156, 0]
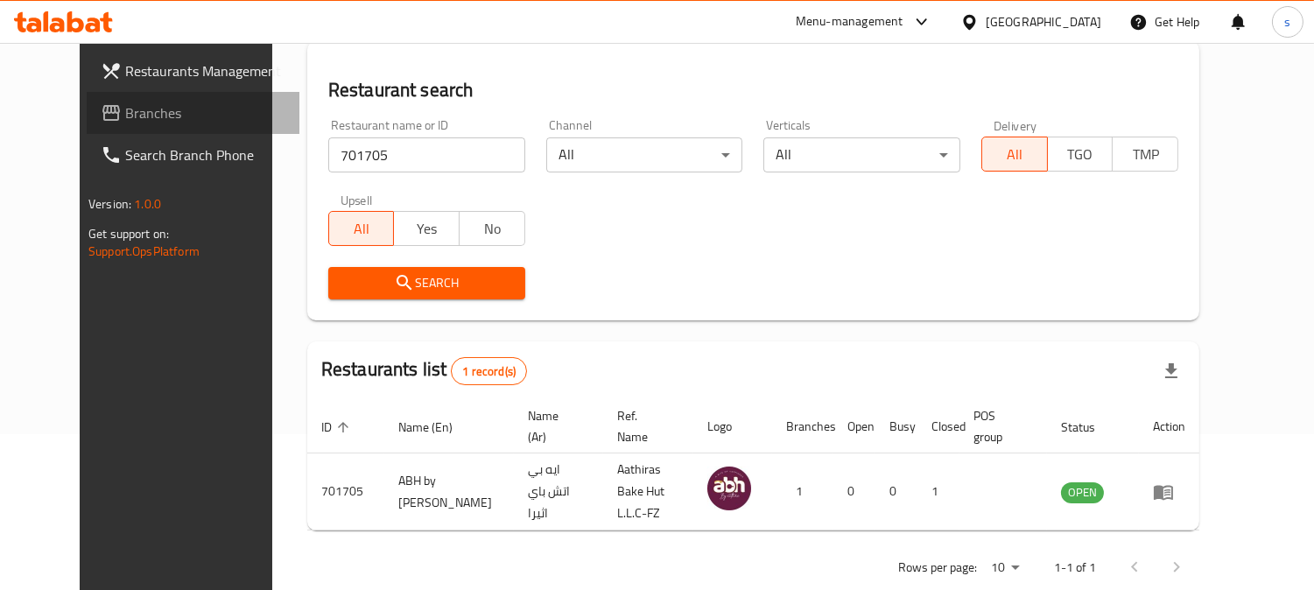
click at [118, 123] on link "Branches" at bounding box center [193, 113] width 213 height 42
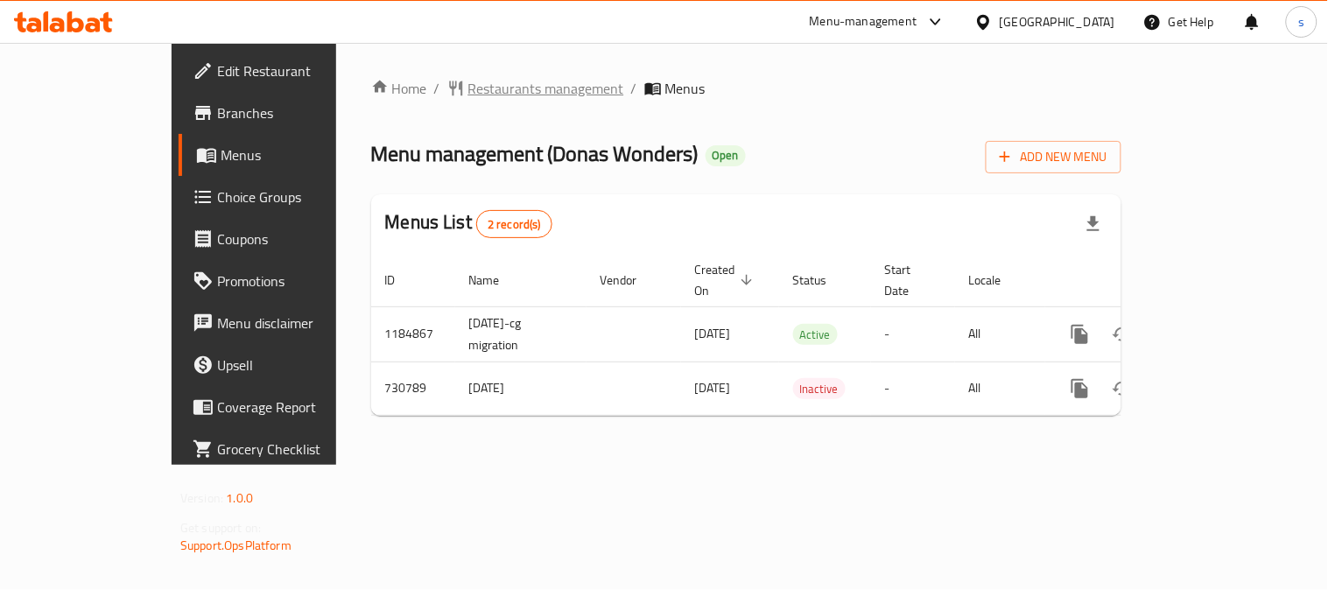
click at [468, 91] on span "Restaurants management" at bounding box center [546, 88] width 156 height 21
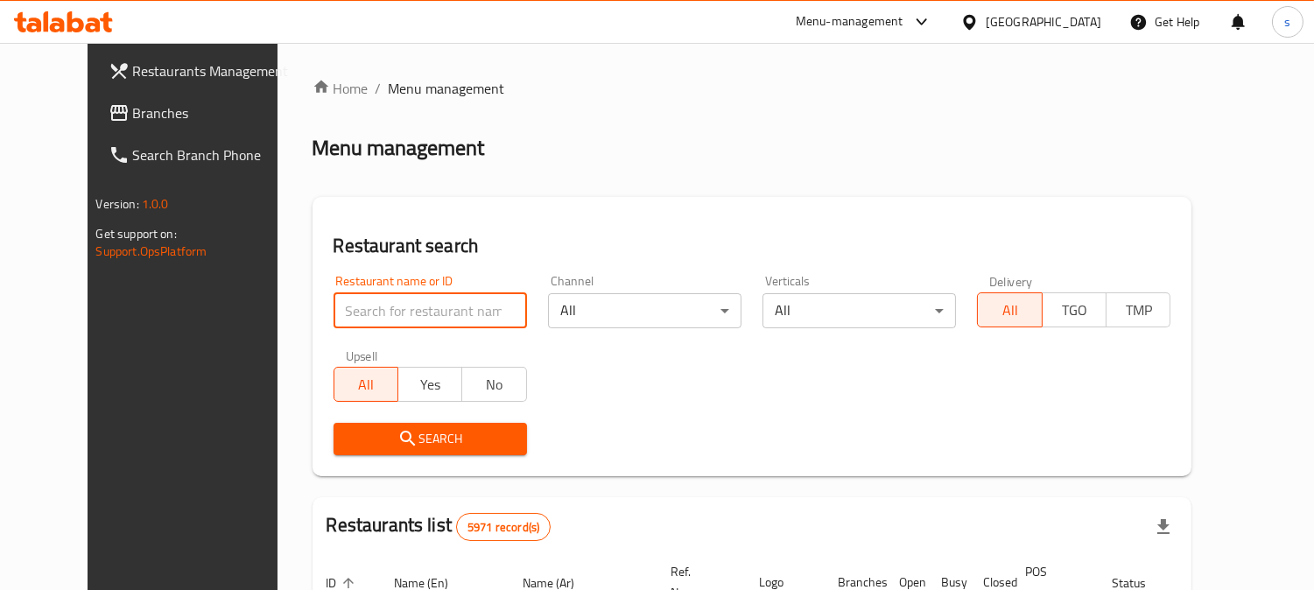
click at [381, 306] on input "search" at bounding box center [429, 310] width 193 height 35
paste input "646729"
type input "646729"
click button "Search" at bounding box center [429, 439] width 193 height 32
